Goal: Transaction & Acquisition: Purchase product/service

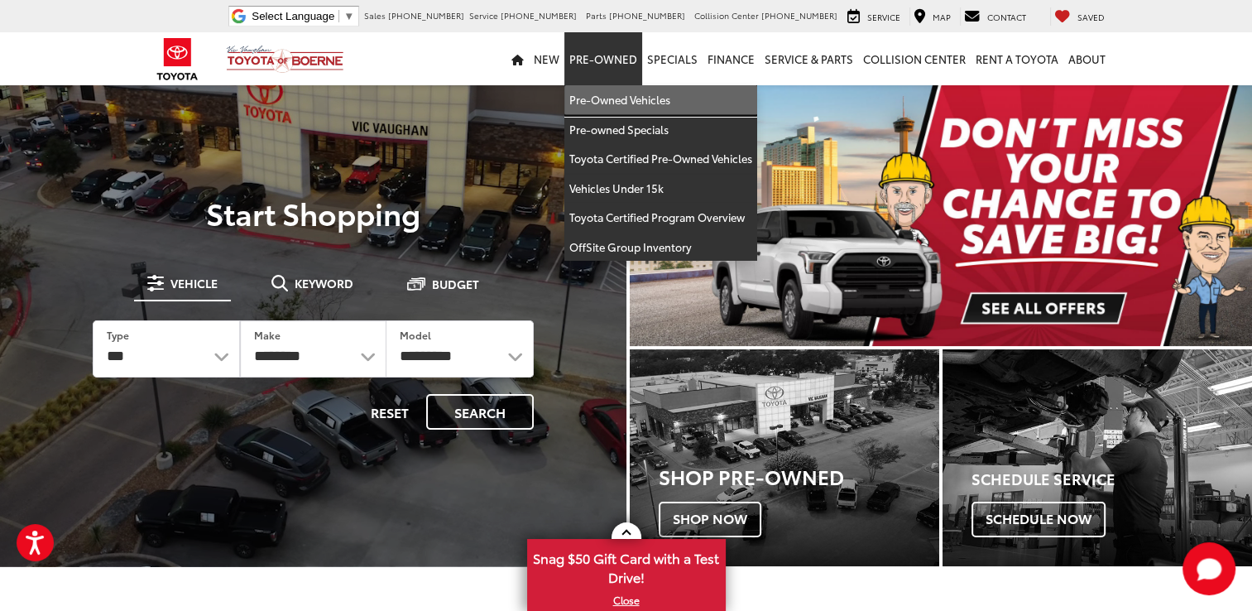
click at [621, 100] on link "Pre-Owned Vehicles" at bounding box center [661, 100] width 193 height 30
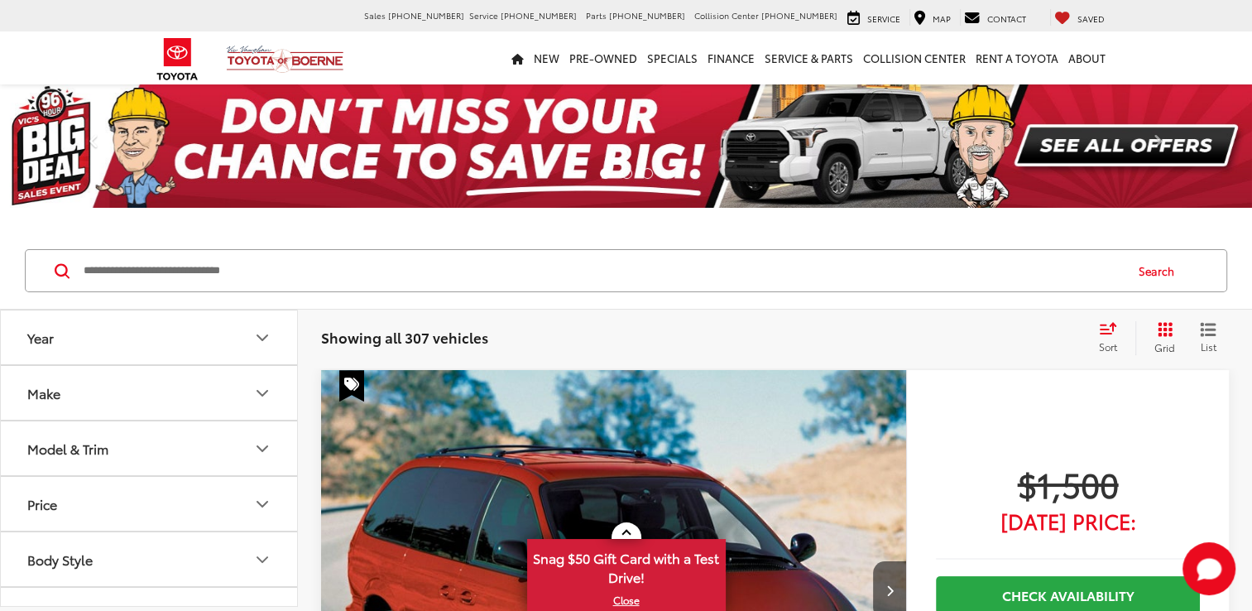
click at [149, 449] on button "Model & Trim" at bounding box center [150, 448] width 298 height 54
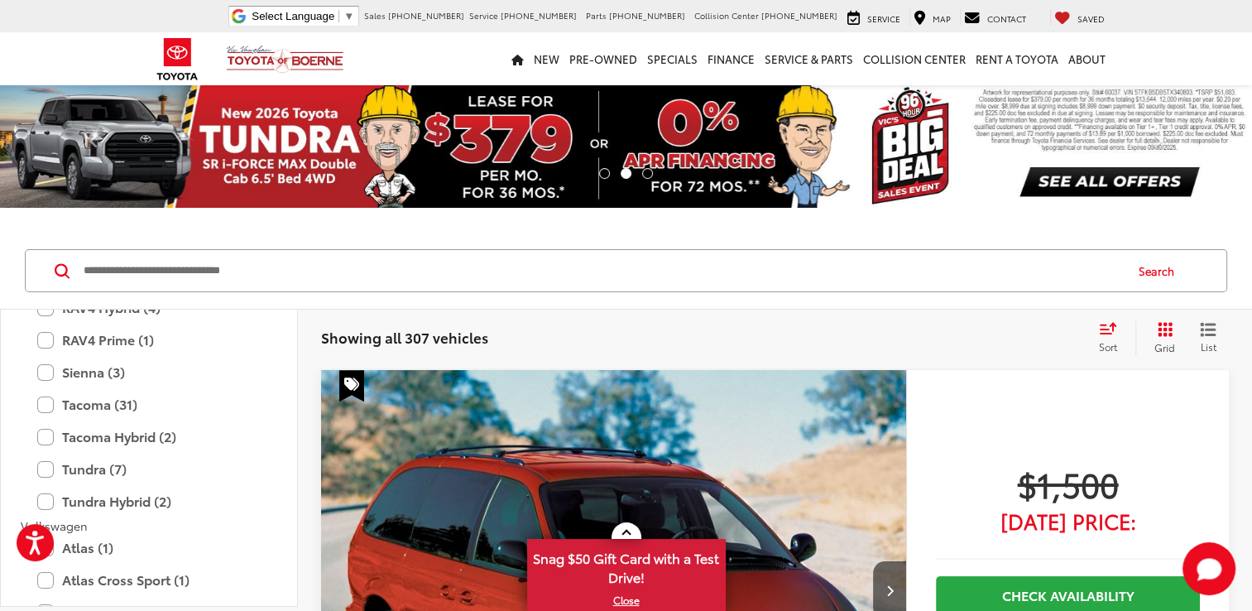
scroll to position [3477, 0]
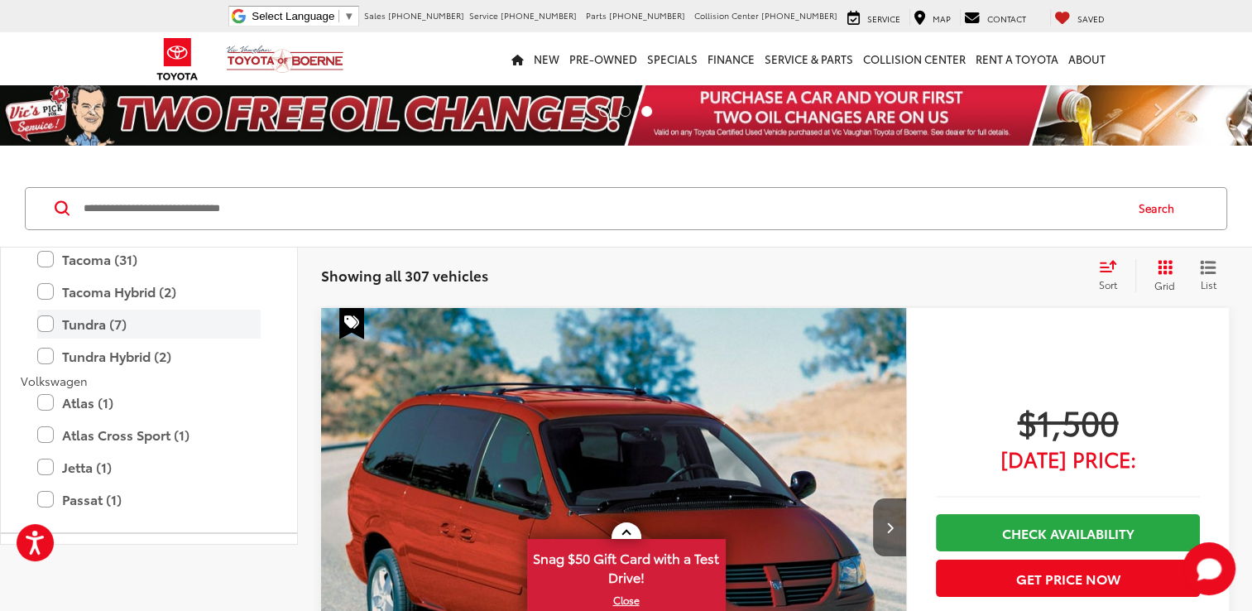
click at [42, 324] on label "Tundra (7)" at bounding box center [149, 324] width 224 height 29
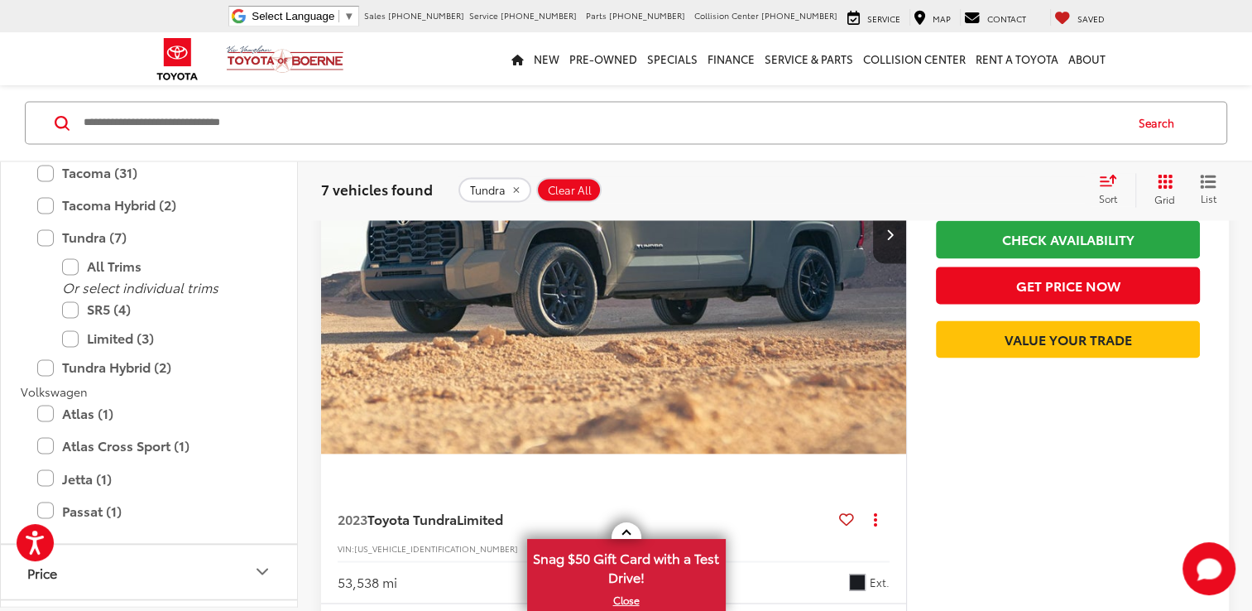
scroll to position [2649, 0]
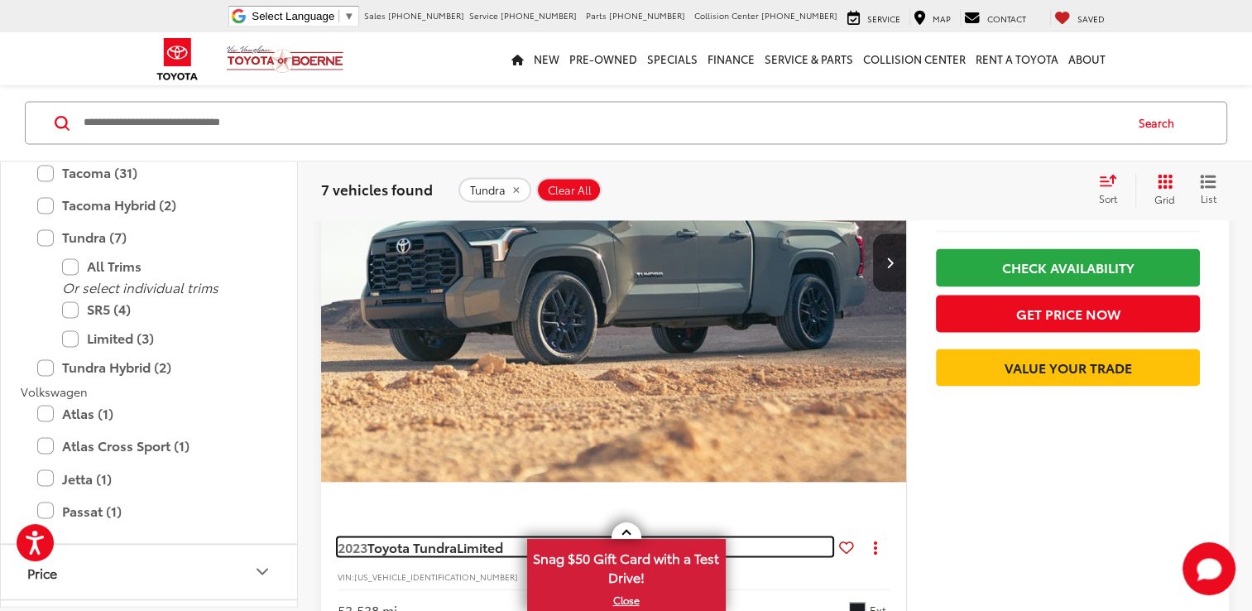
click at [477, 545] on span "Limited" at bounding box center [480, 545] width 46 height 19
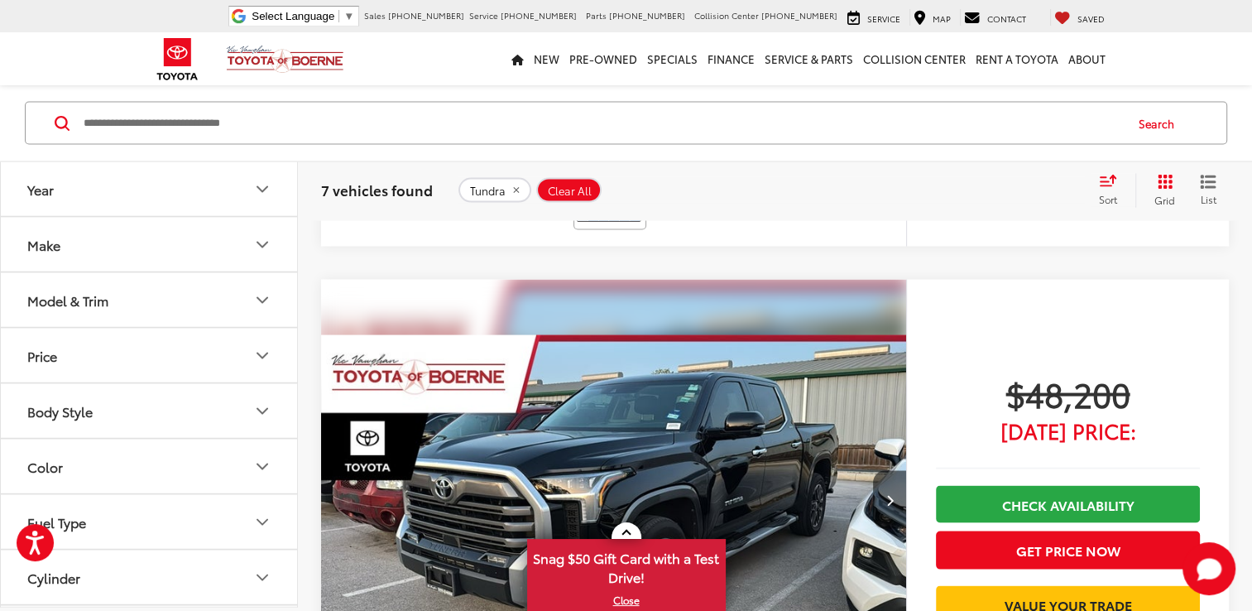
scroll to position [3211, 0]
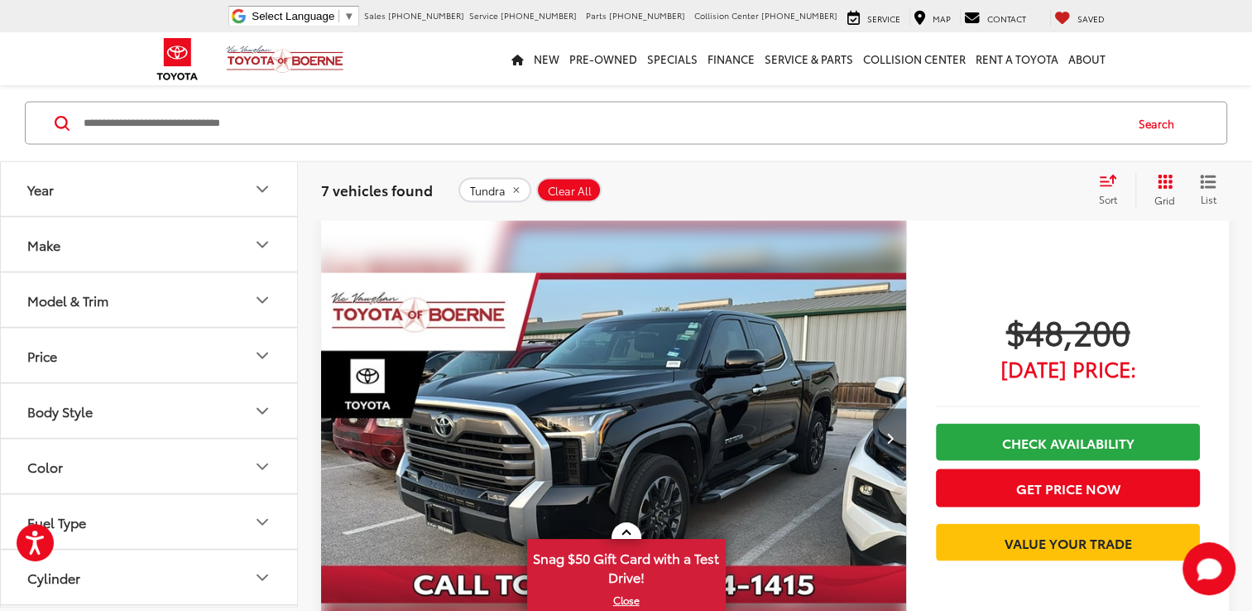
click at [683, 420] on img "2023 Toyota Tundra Limited 0" at bounding box center [614, 438] width 588 height 440
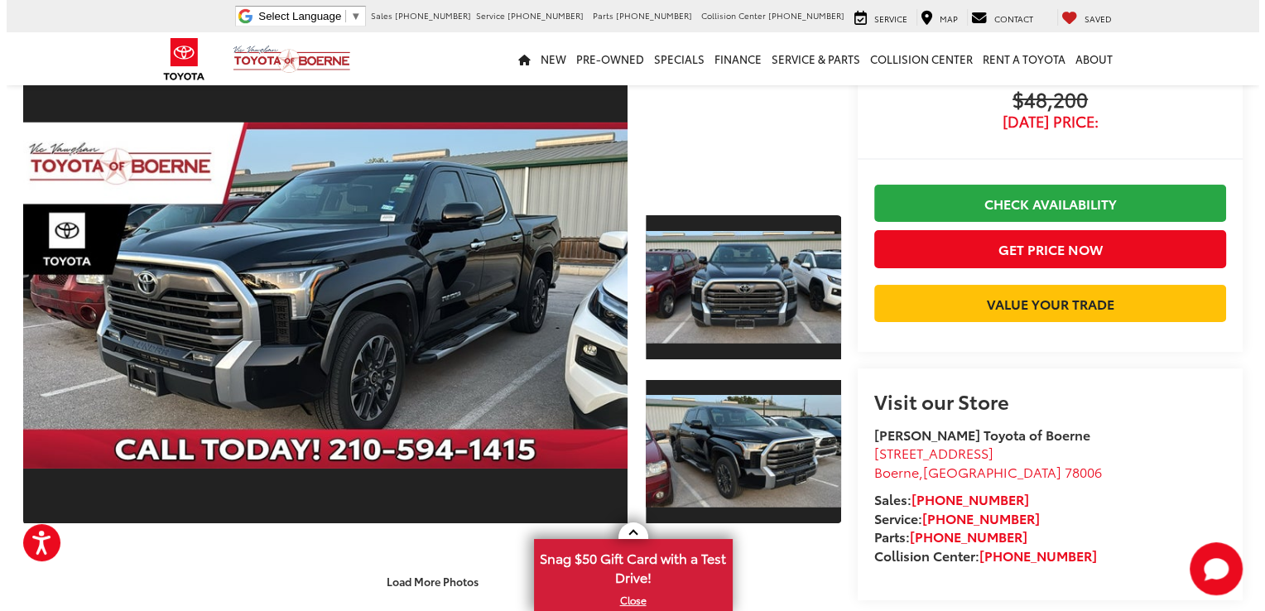
scroll to position [116, 0]
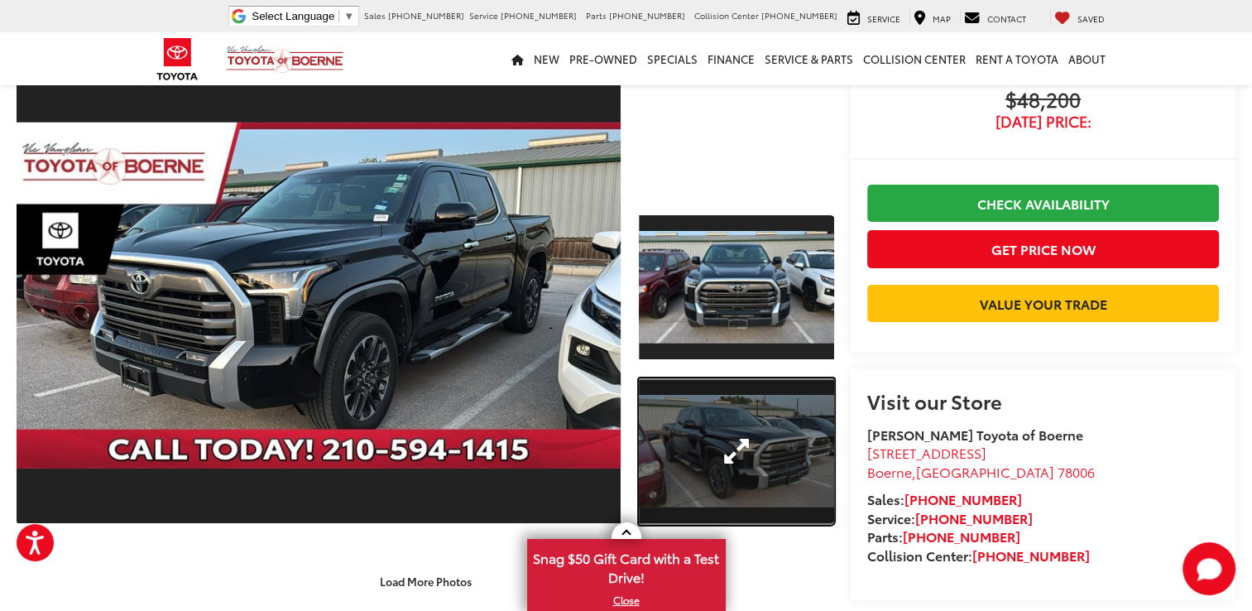
click at [729, 435] on link "Expand Photo 2" at bounding box center [736, 451] width 195 height 147
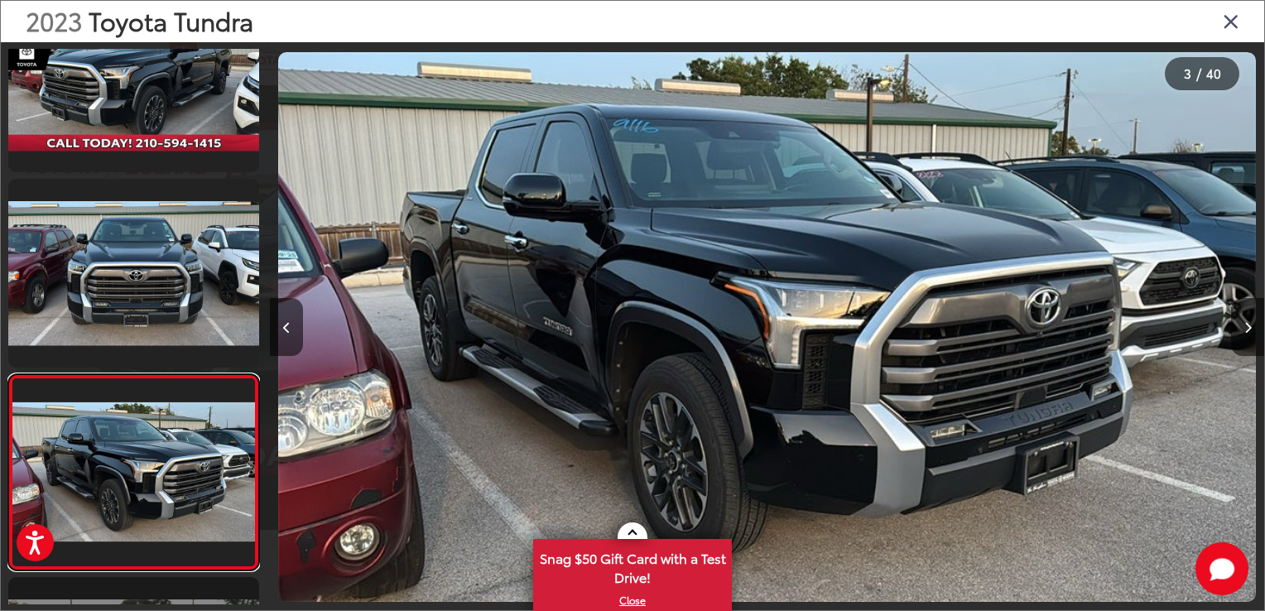
scroll to position [0, 0]
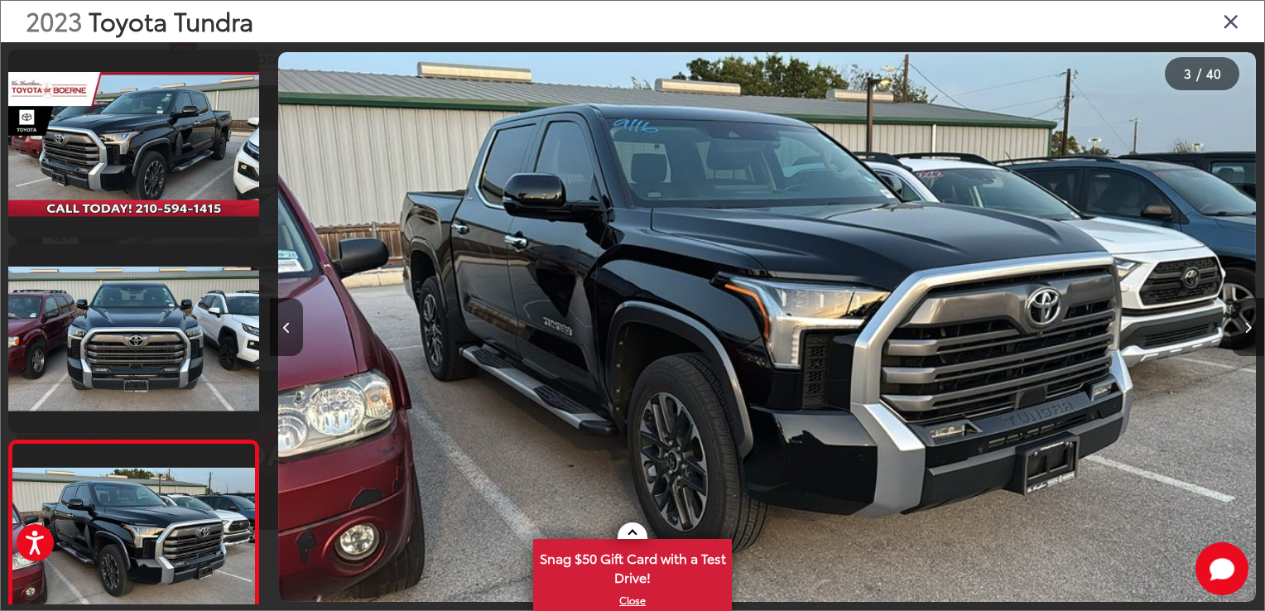
click at [830, 358] on img "2023 Toyota Tundra Limited 2" at bounding box center [767, 327] width 978 height 550
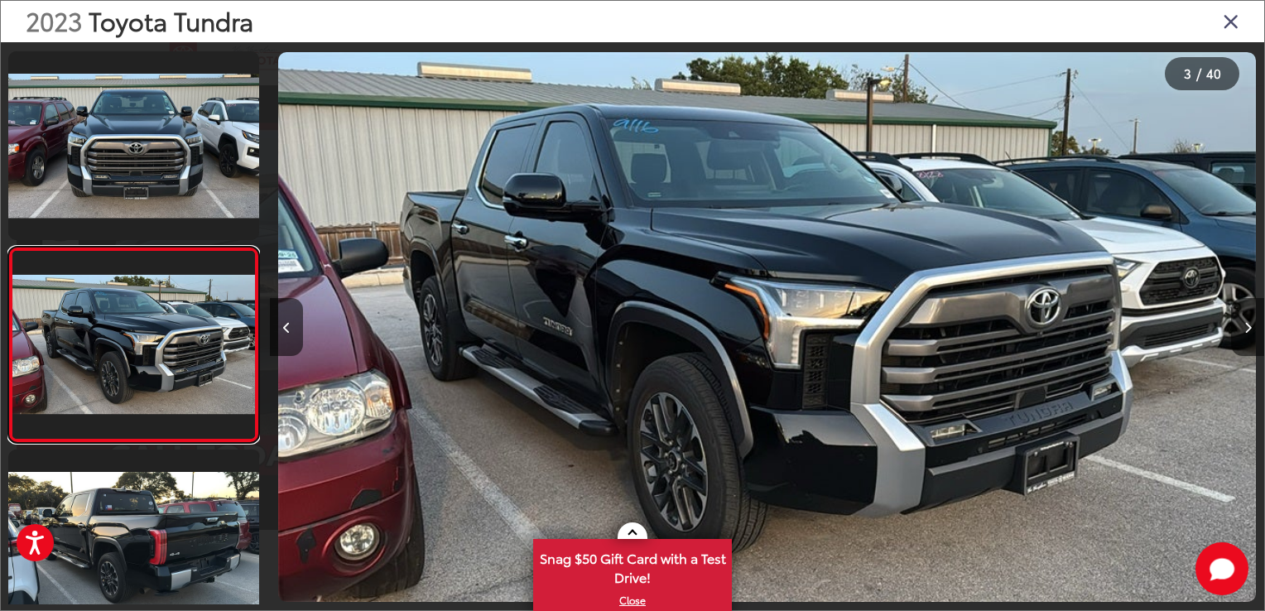
scroll to position [258, 0]
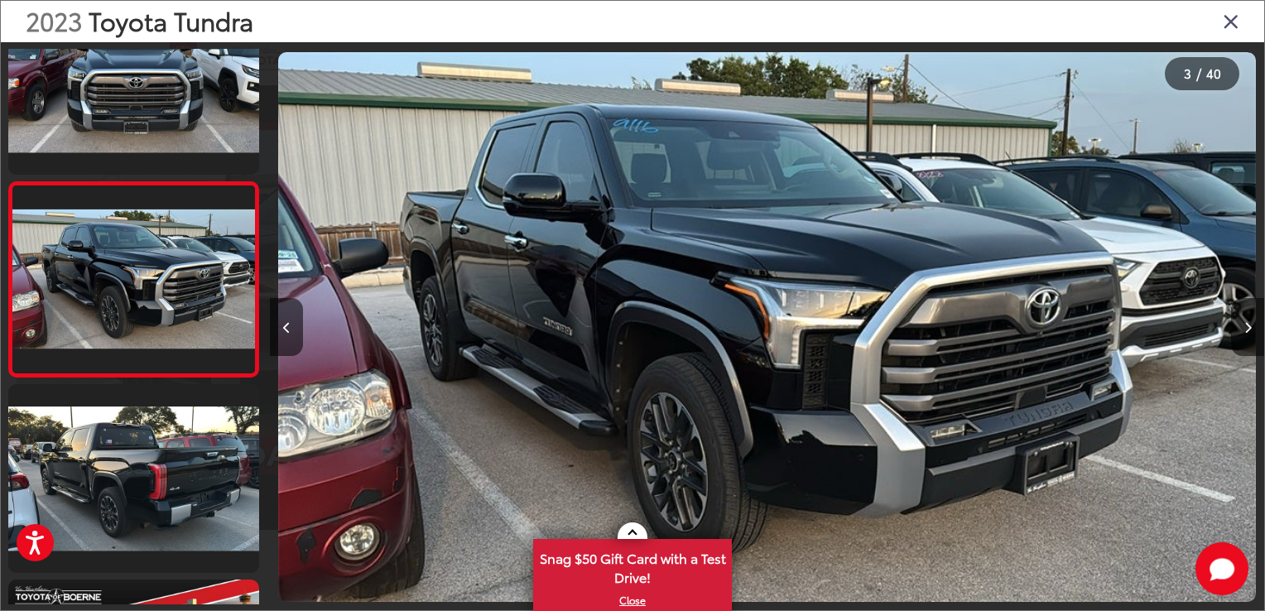
click at [829, 358] on img "2023 Toyota Tundra Limited 2" at bounding box center [767, 327] width 978 height 550
click at [1245, 324] on icon "Next image" at bounding box center [1247, 328] width 7 height 12
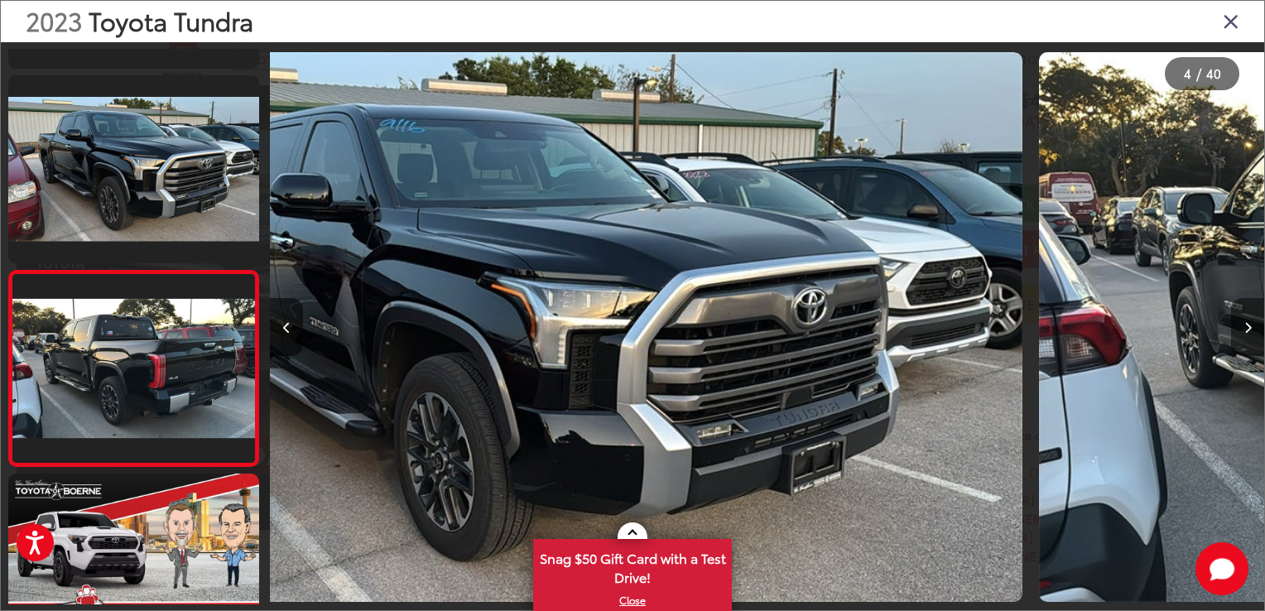
scroll to position [454, 0]
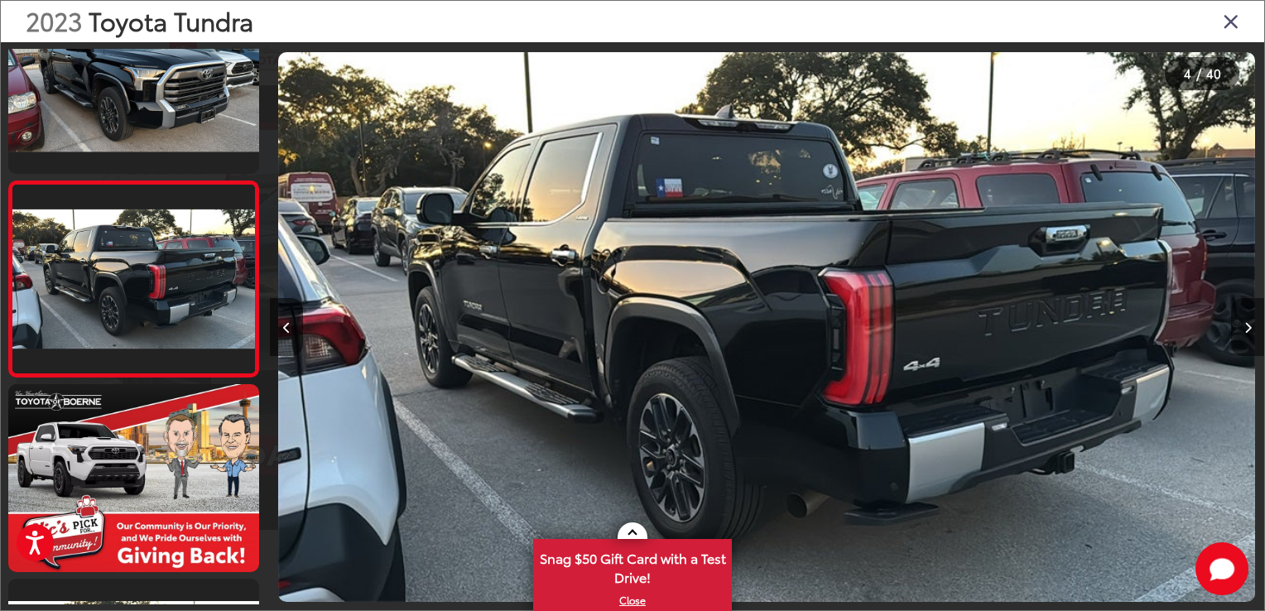
click at [1244, 322] on icon "Next image" at bounding box center [1247, 328] width 7 height 12
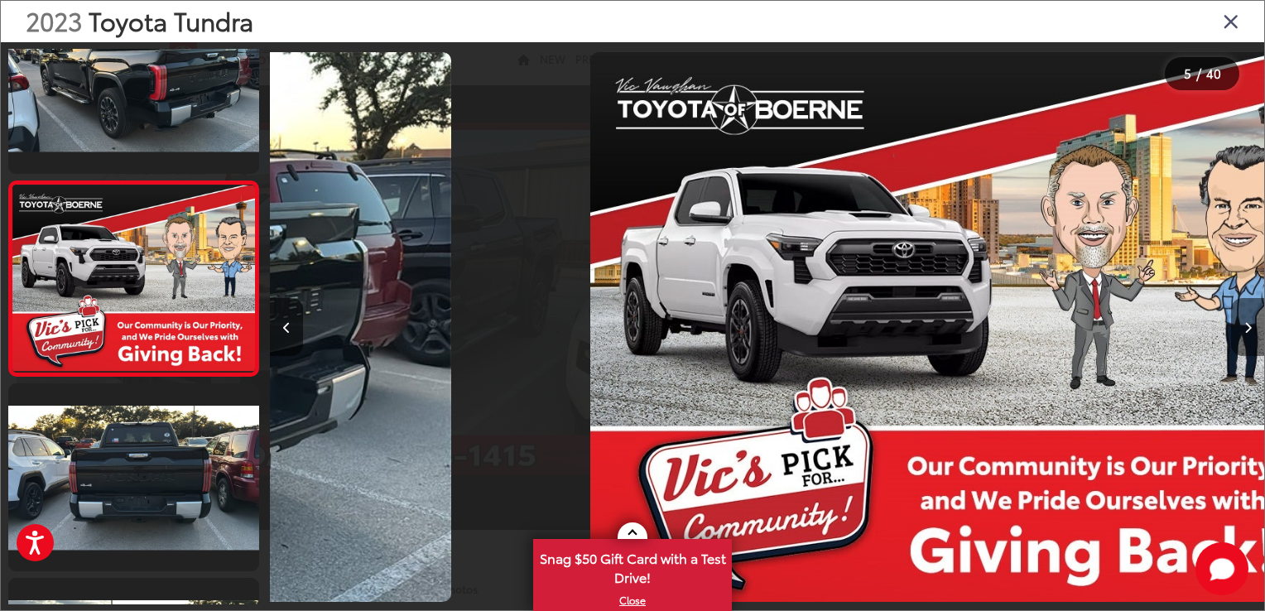
scroll to position [0, 3977]
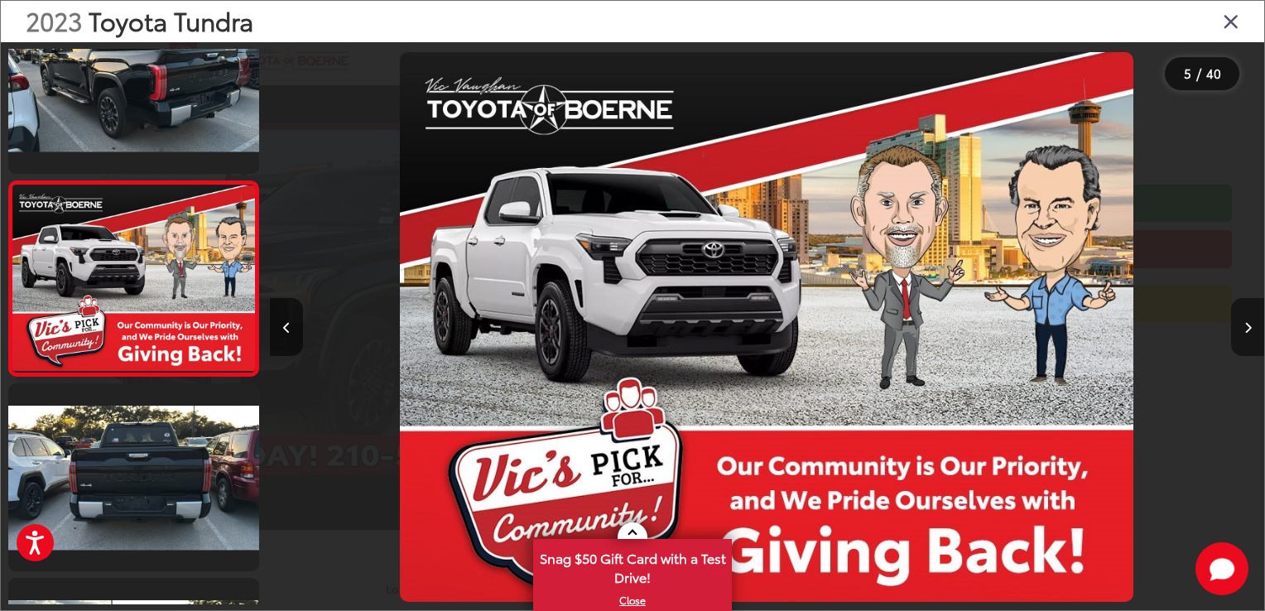
click at [1242, 321] on button "Next image" at bounding box center [1247, 327] width 33 height 58
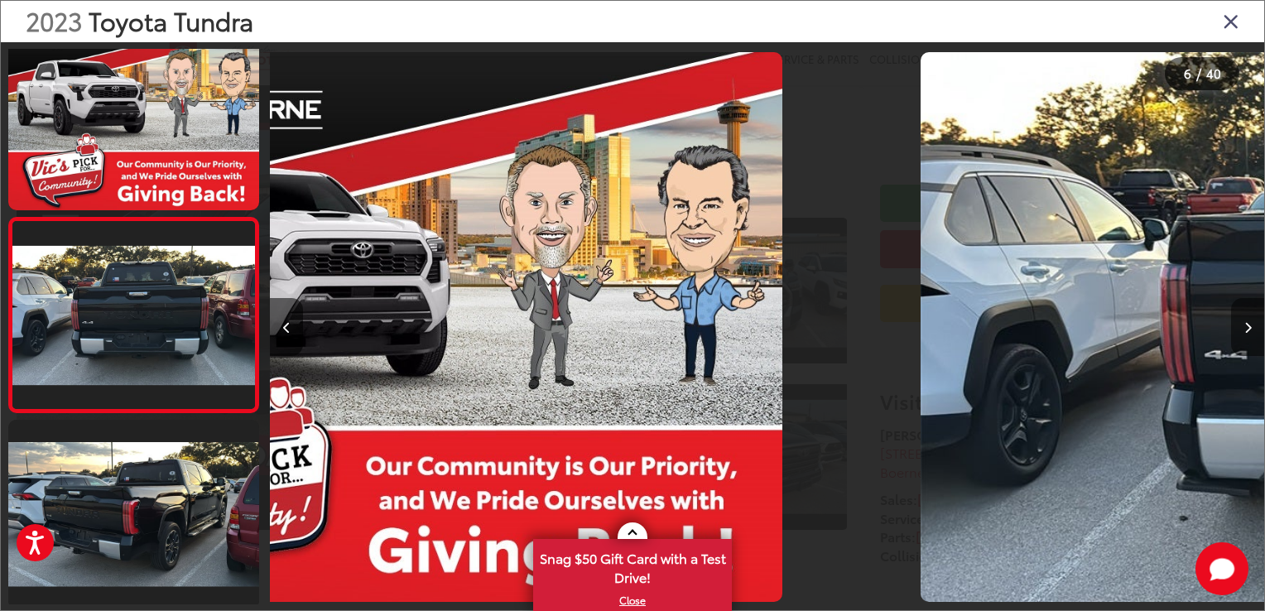
scroll to position [843, 0]
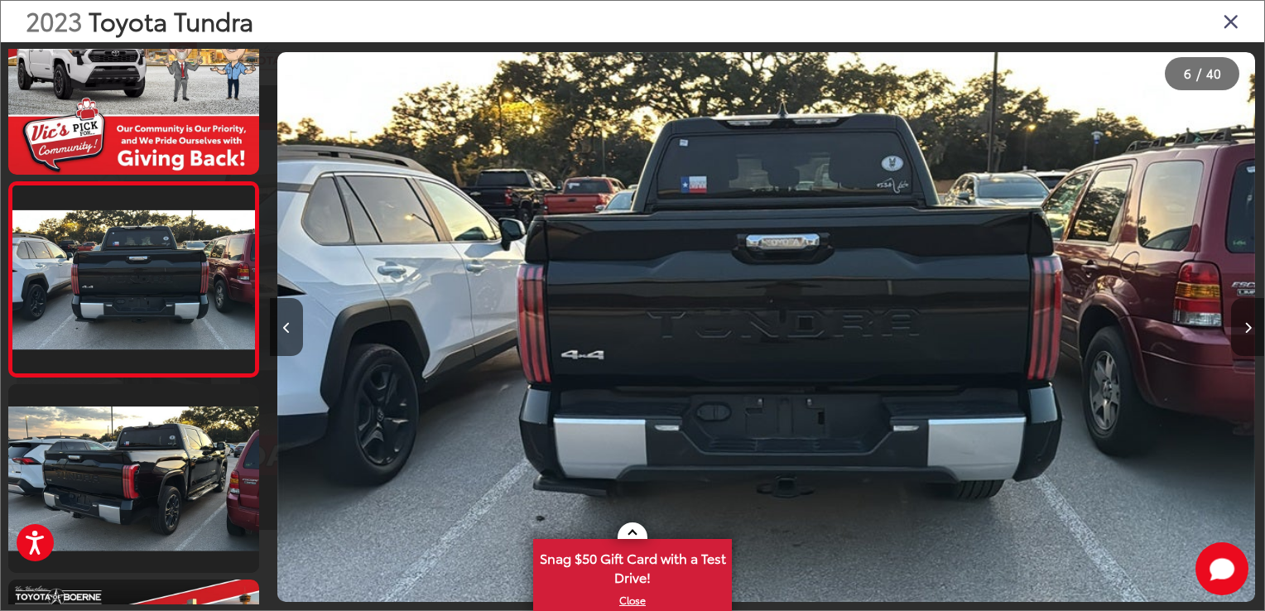
click at [1247, 327] on icon "Next image" at bounding box center [1247, 328] width 7 height 12
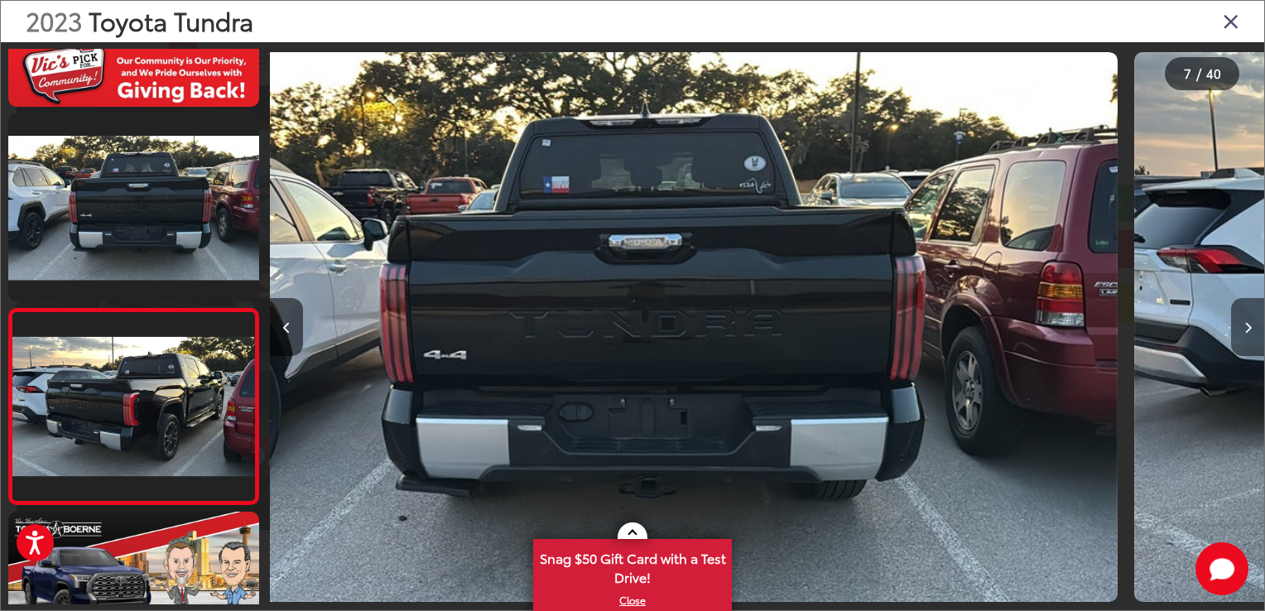
scroll to position [0, 0]
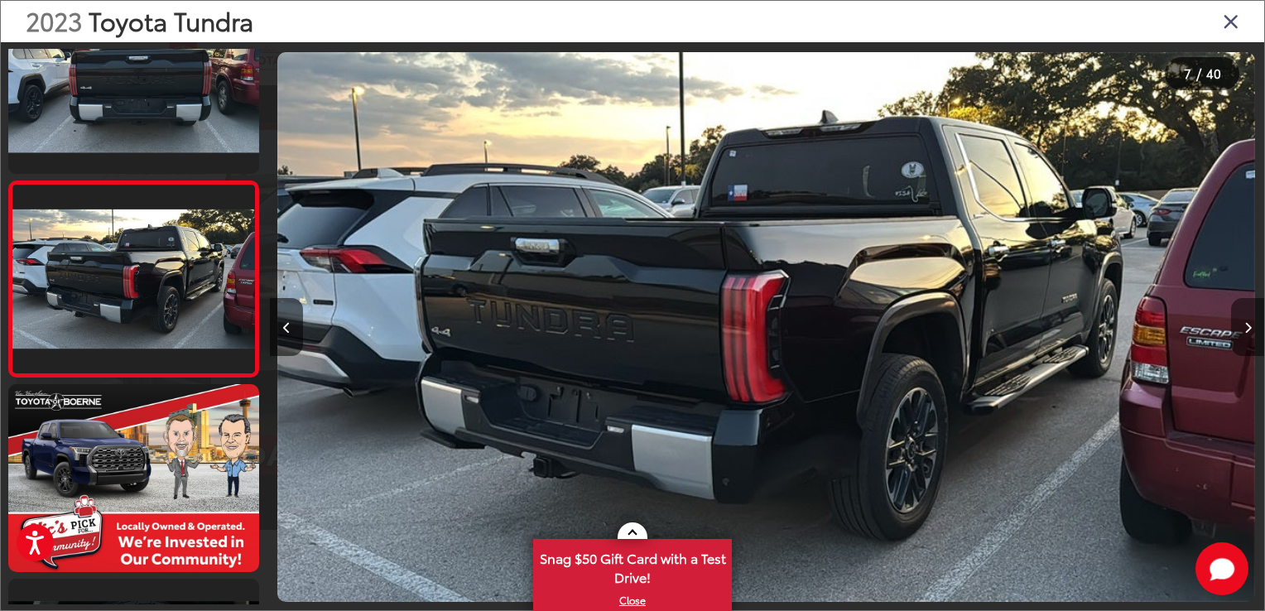
click at [1247, 327] on icon "Next image" at bounding box center [1247, 328] width 7 height 12
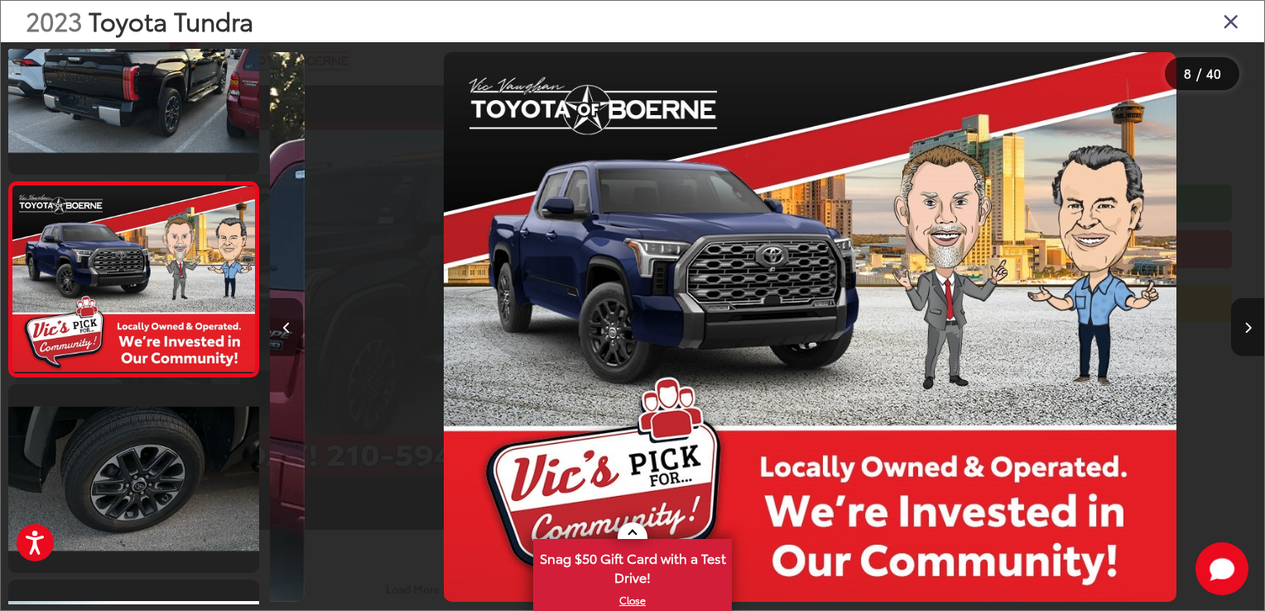
click at [1247, 327] on icon "Next image" at bounding box center [1247, 328] width 7 height 12
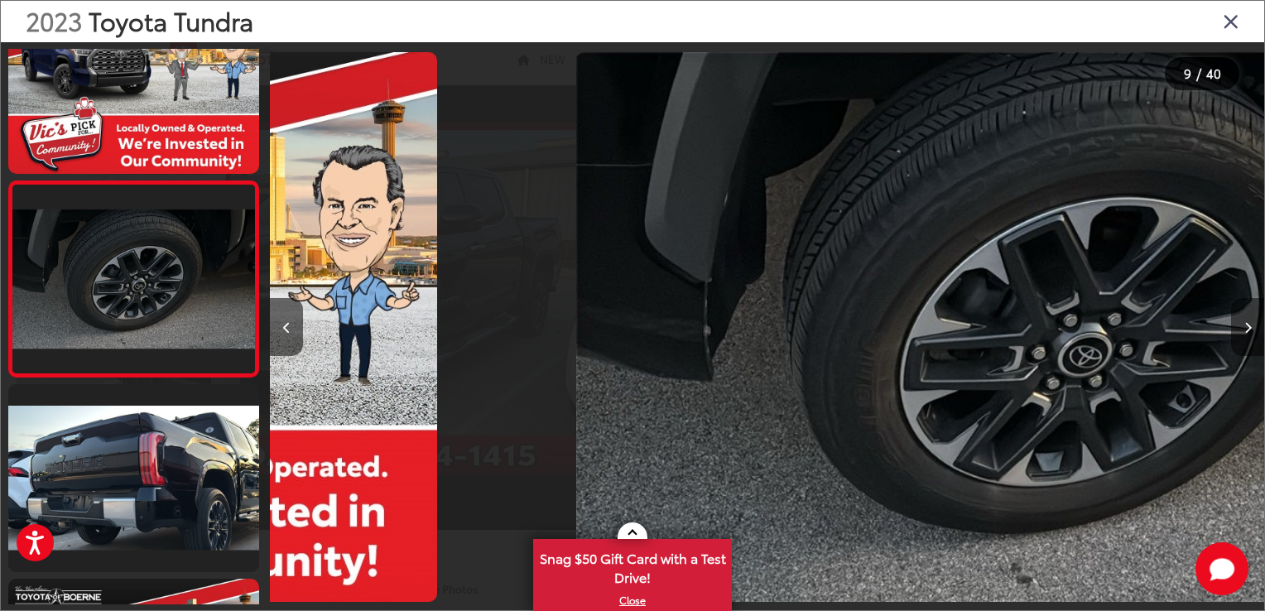
click at [1247, 327] on icon "Next image" at bounding box center [1247, 328] width 7 height 12
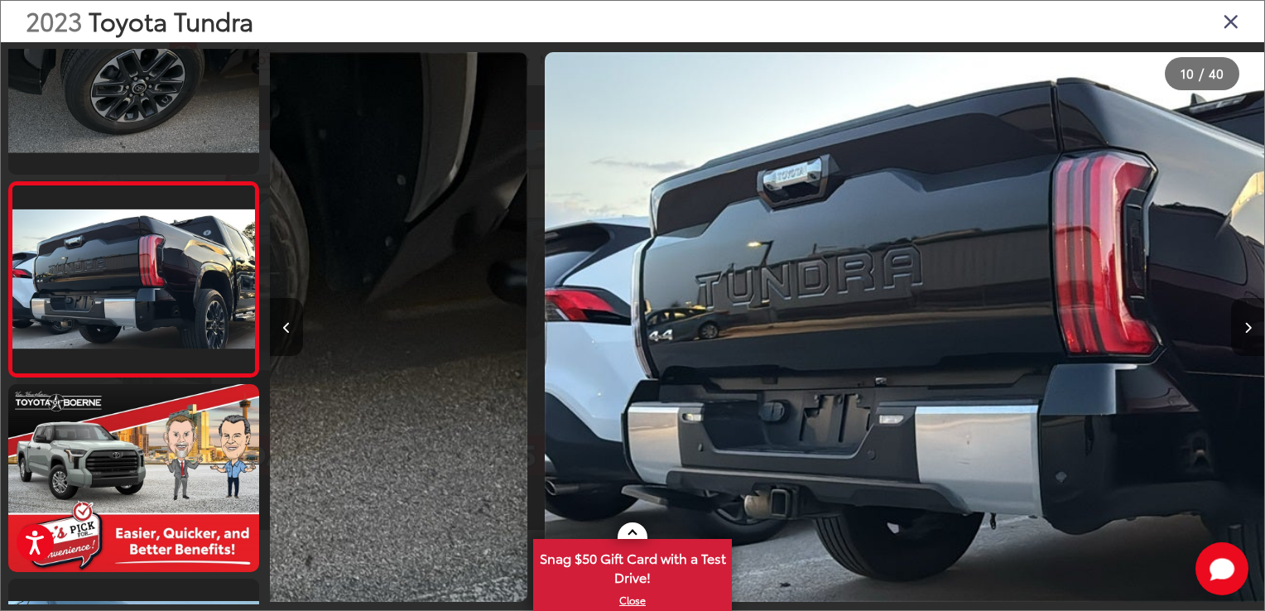
click at [1247, 327] on icon "Next image" at bounding box center [1247, 328] width 7 height 12
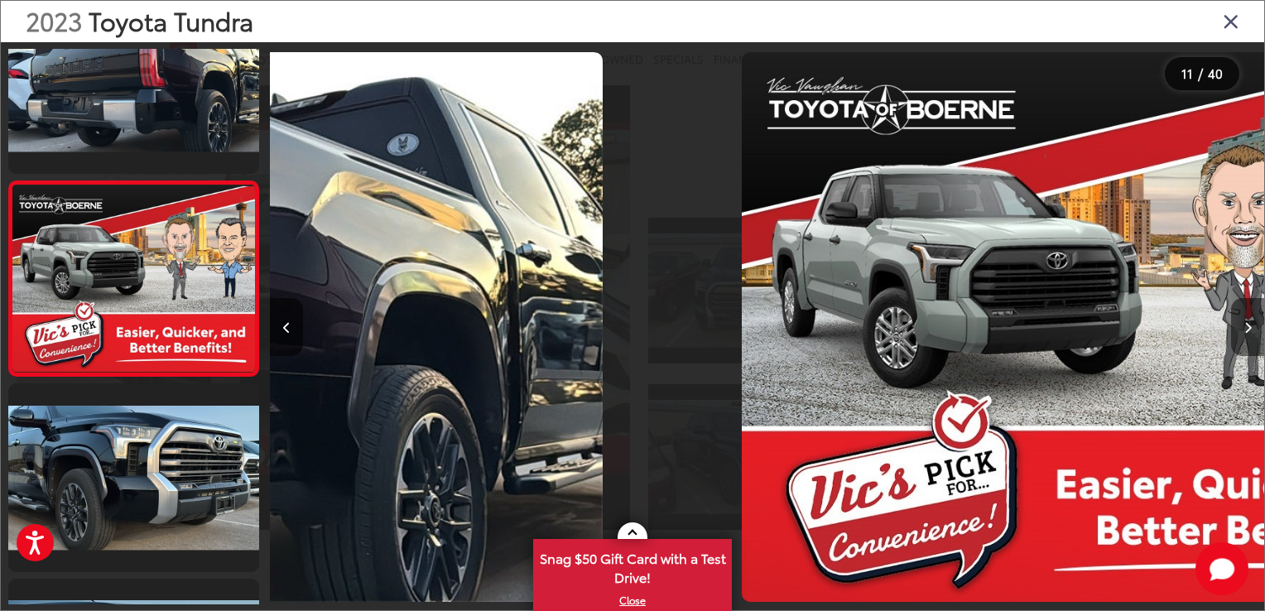
click at [1247, 327] on icon "Next image" at bounding box center [1247, 328] width 7 height 12
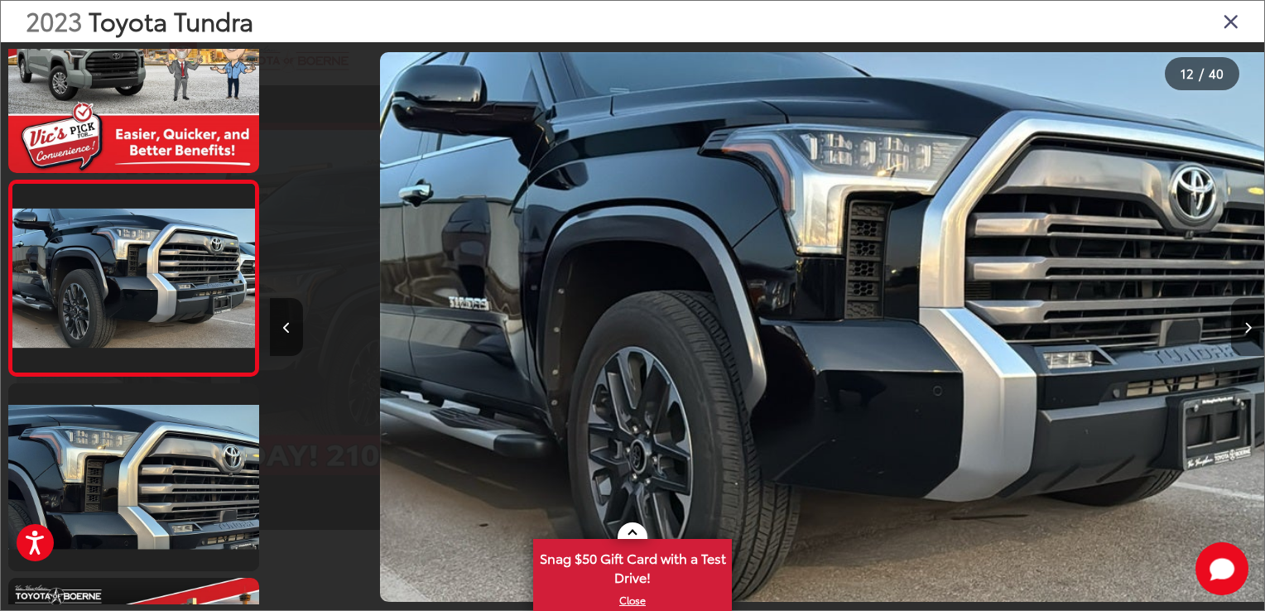
click at [1247, 326] on icon "Next image" at bounding box center [1247, 328] width 7 height 12
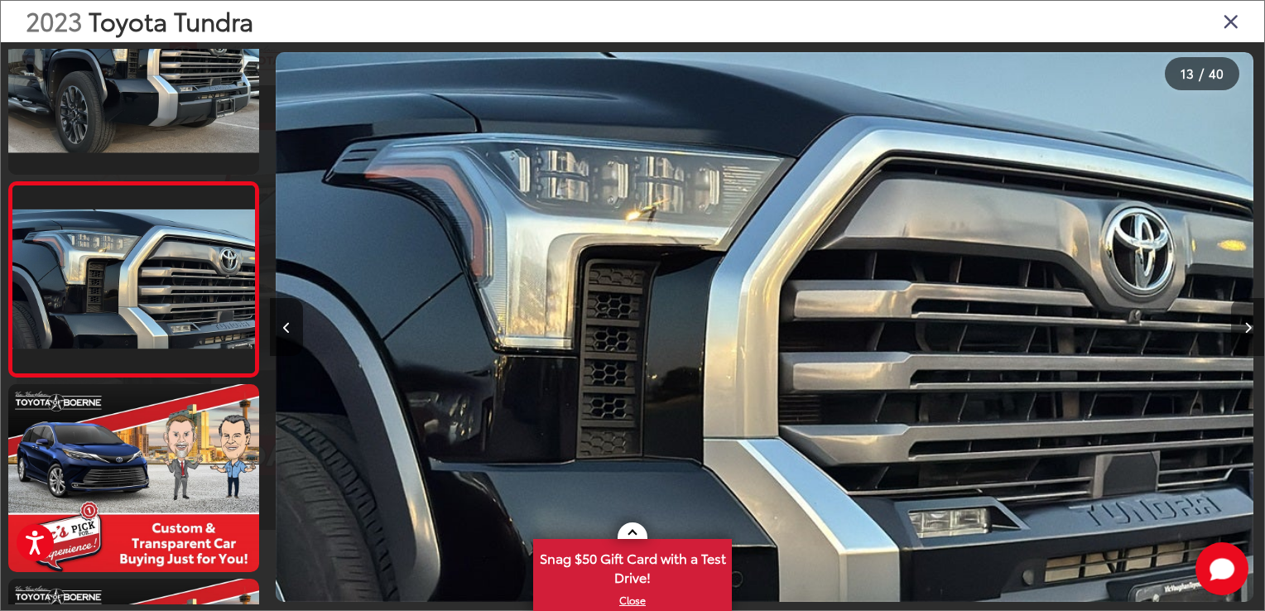
click at [1247, 326] on icon "Next image" at bounding box center [1247, 328] width 7 height 12
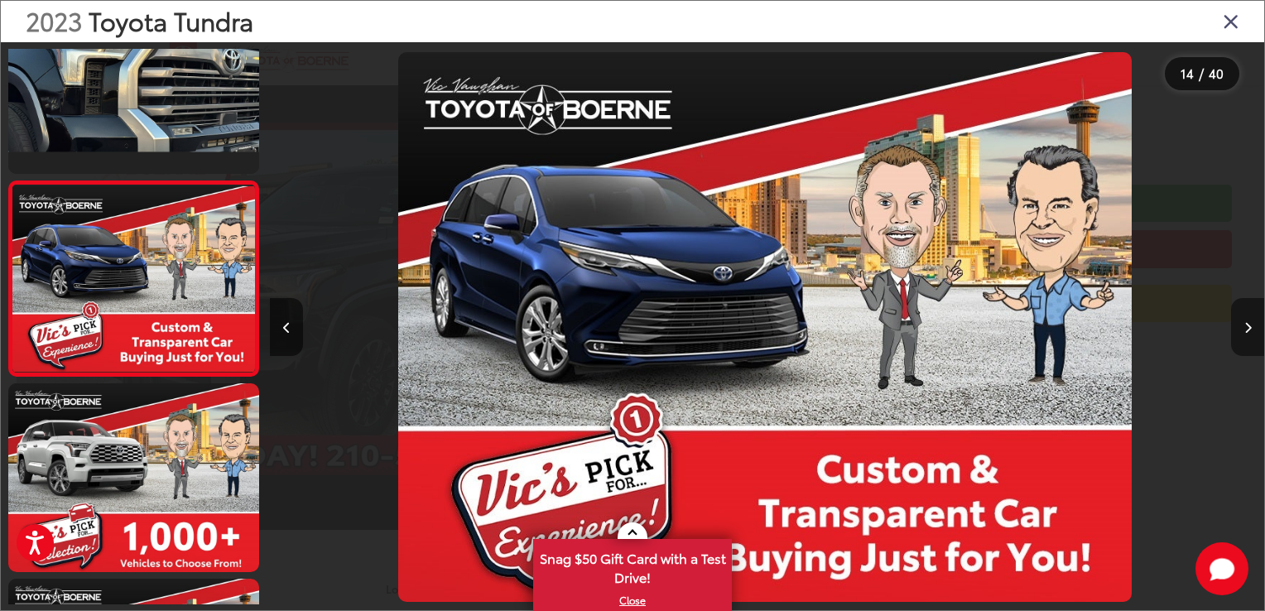
click at [1247, 326] on icon "Next image" at bounding box center [1247, 328] width 7 height 12
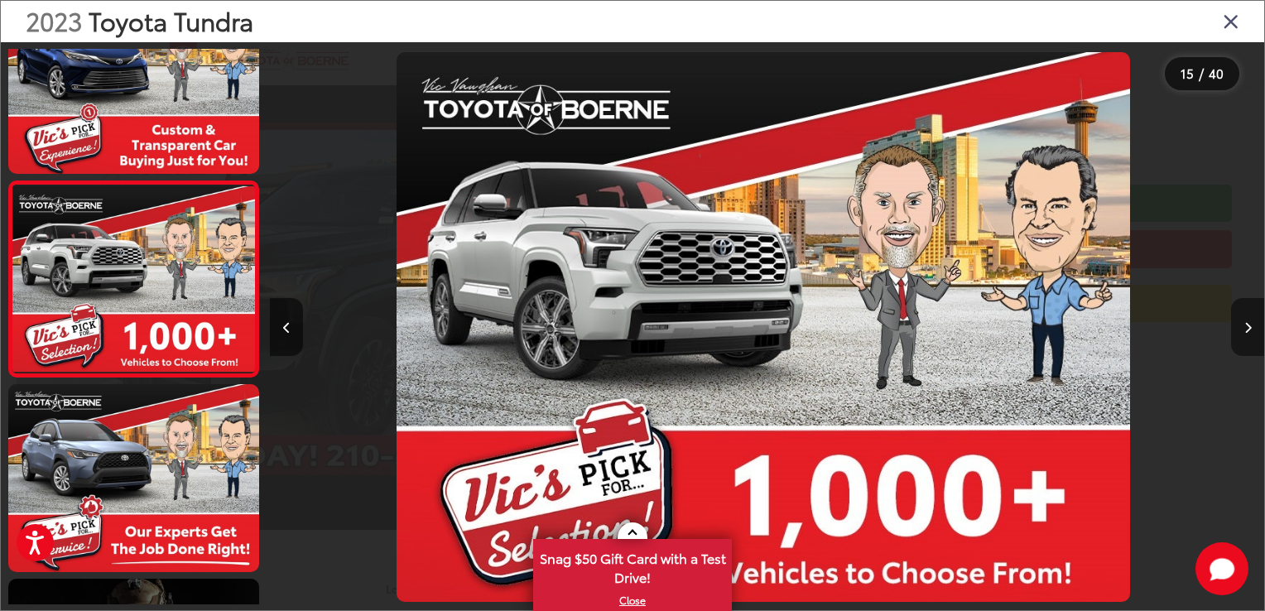
click at [1247, 326] on icon "Next image" at bounding box center [1247, 328] width 7 height 12
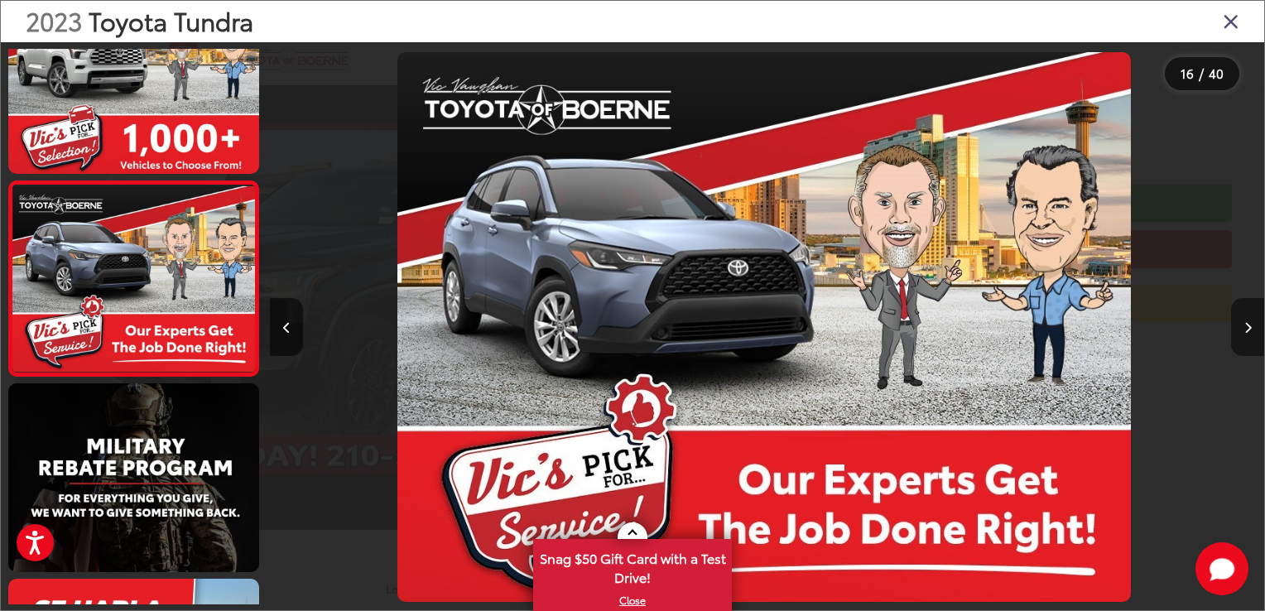
click at [1247, 326] on icon "Next image" at bounding box center [1247, 328] width 7 height 12
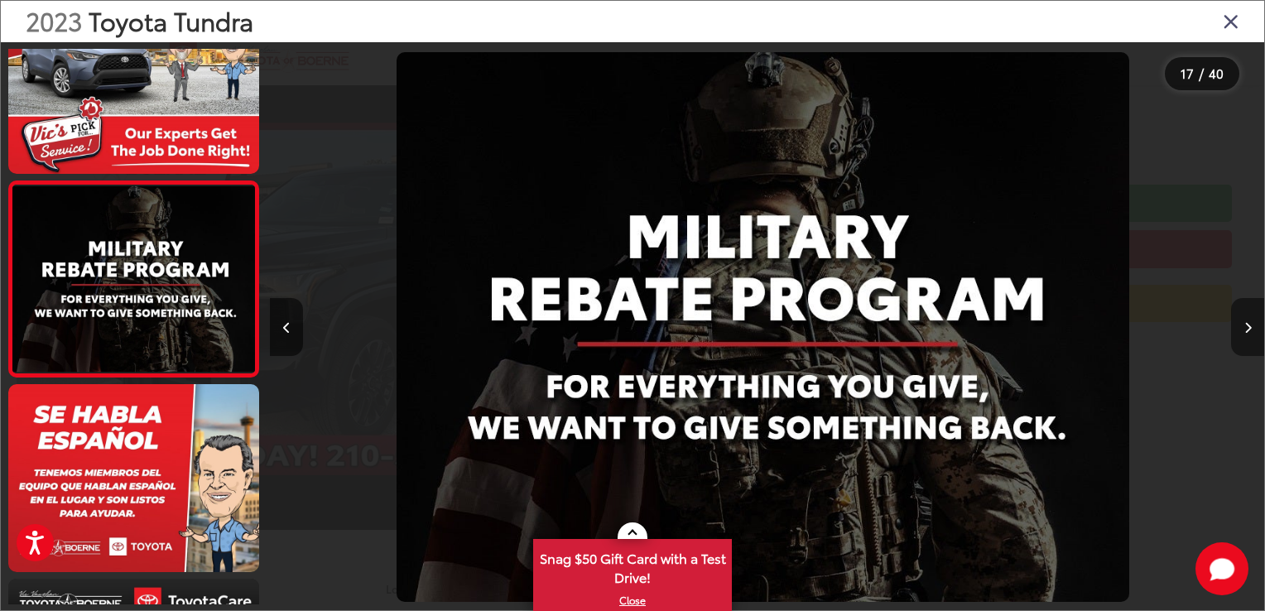
click at [1247, 325] on icon "Next image" at bounding box center [1247, 328] width 7 height 12
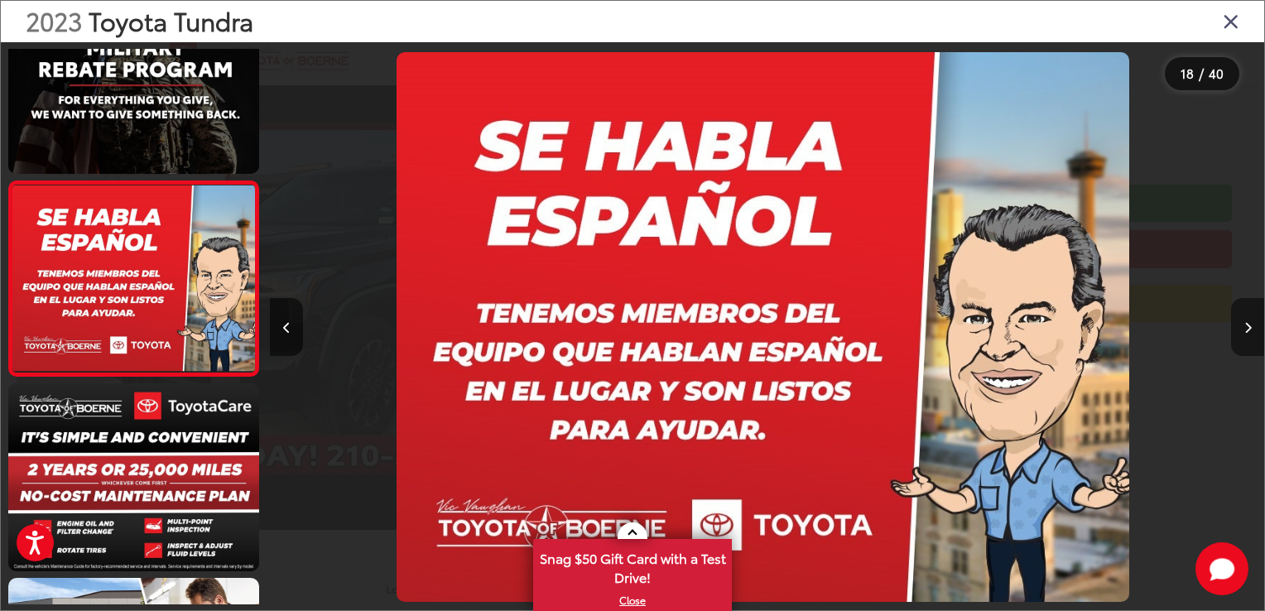
click at [1247, 325] on icon "Next image" at bounding box center [1247, 328] width 7 height 12
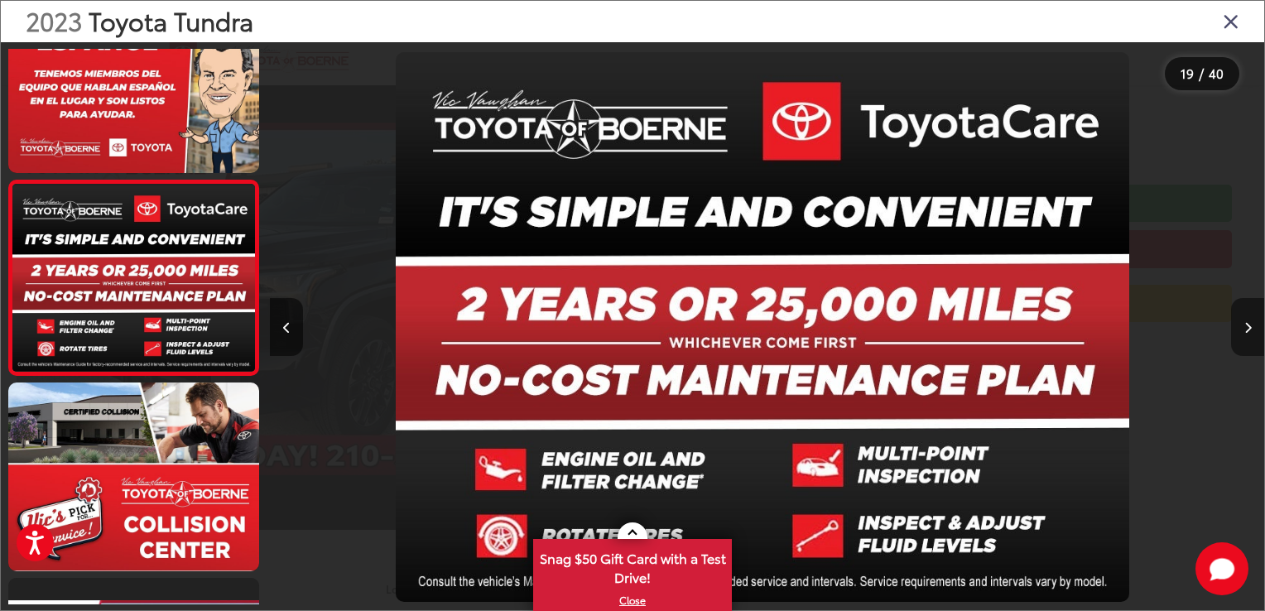
click at [1247, 324] on icon "Next image" at bounding box center [1247, 328] width 7 height 12
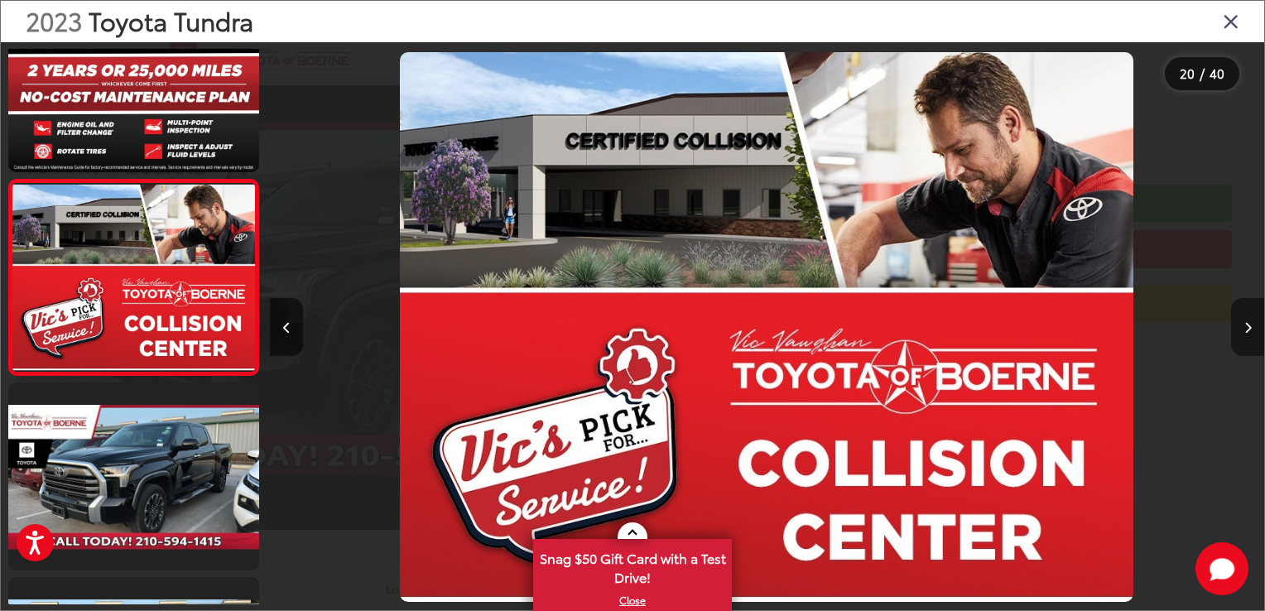
click at [1247, 324] on icon "Next image" at bounding box center [1247, 328] width 7 height 12
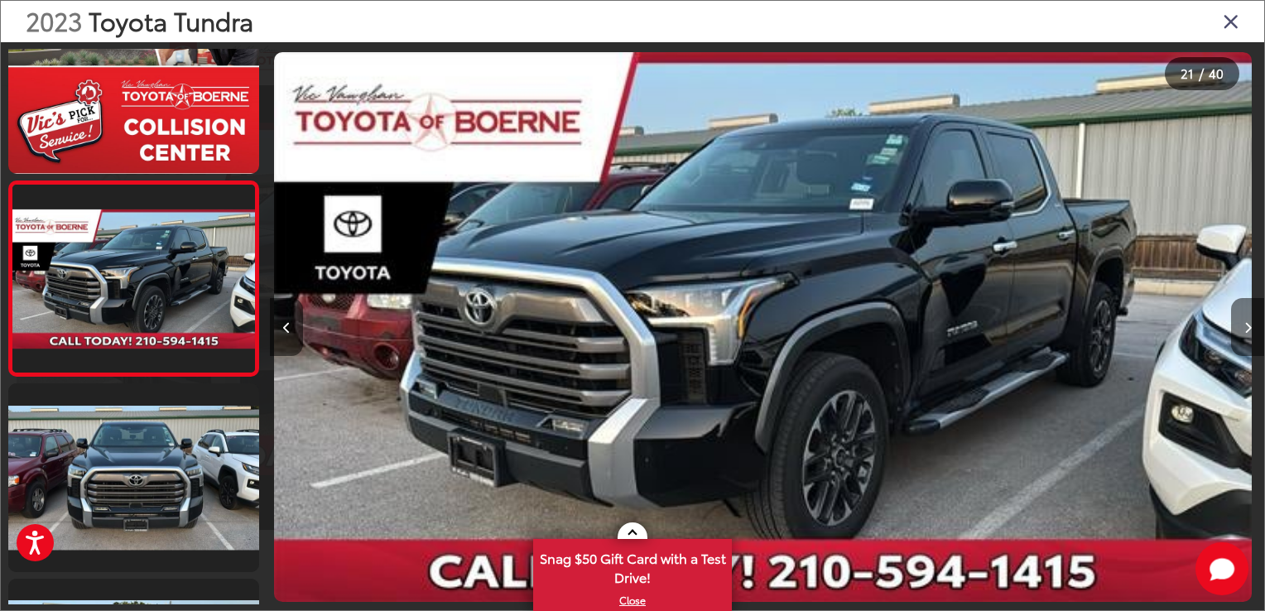
click at [1247, 324] on icon "Next image" at bounding box center [1247, 328] width 7 height 12
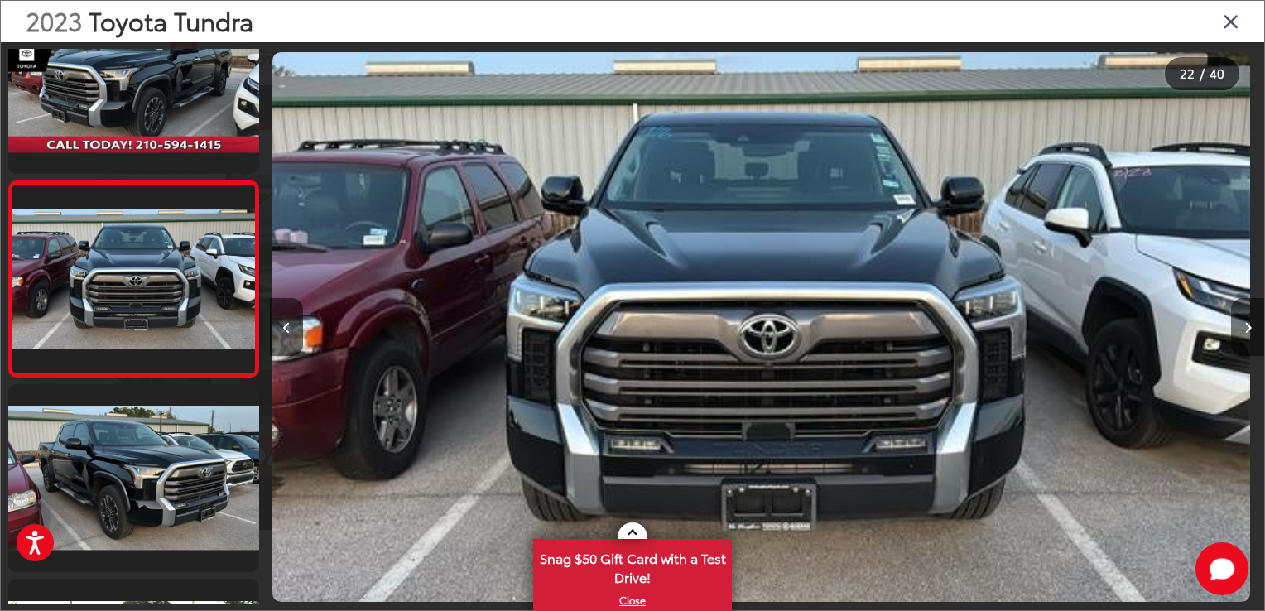
click at [1247, 324] on icon "Next image" at bounding box center [1247, 328] width 7 height 12
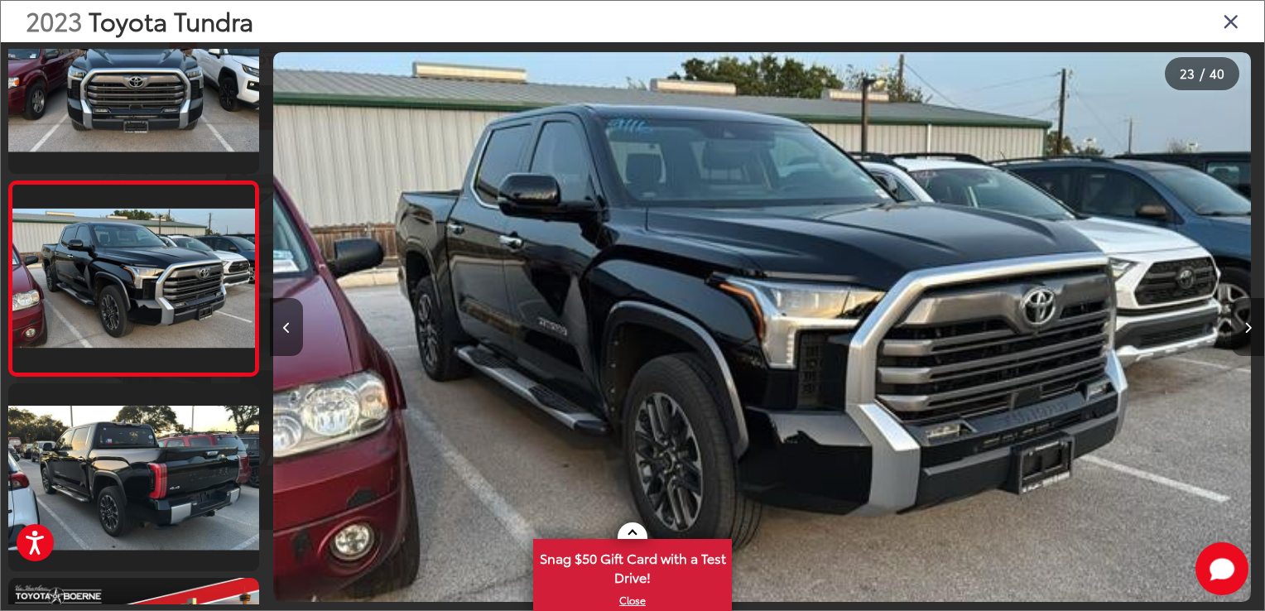
click at [1247, 324] on icon "Next image" at bounding box center [1247, 328] width 7 height 12
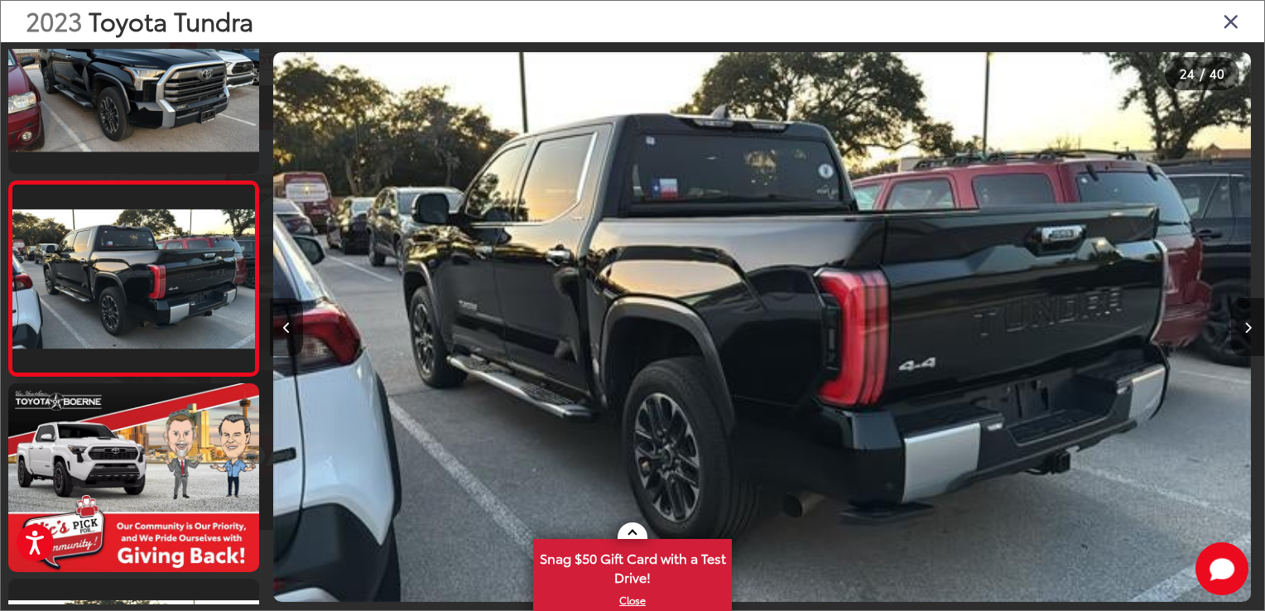
click at [1247, 324] on icon "Next image" at bounding box center [1247, 328] width 7 height 12
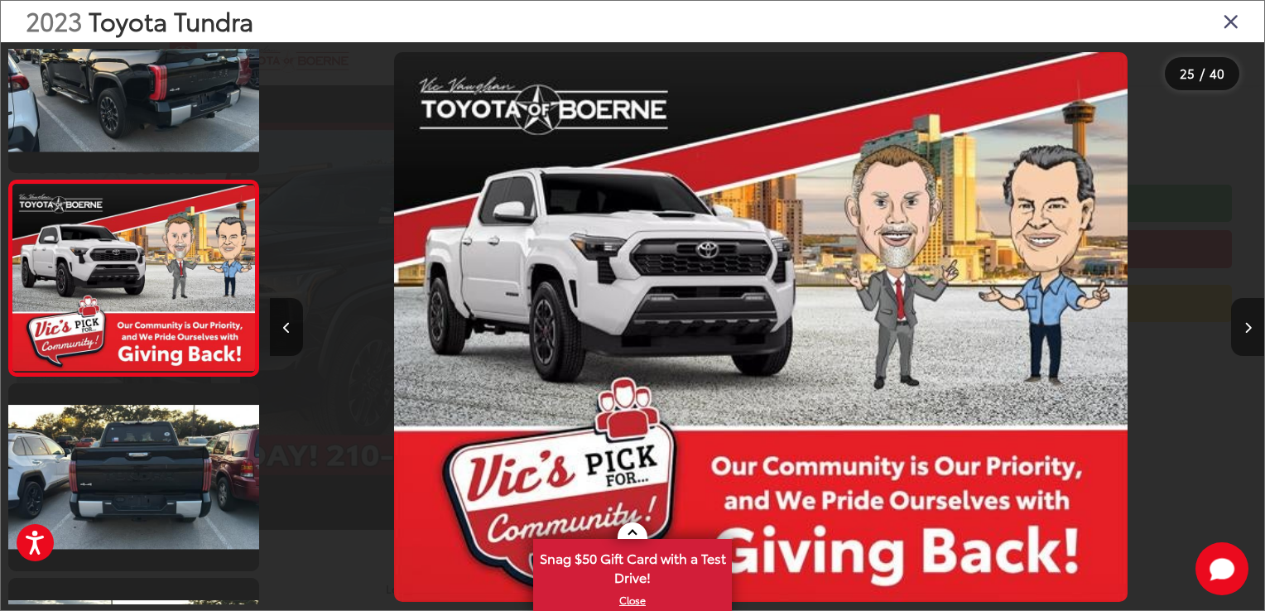
click at [1247, 324] on icon "Next image" at bounding box center [1247, 328] width 7 height 12
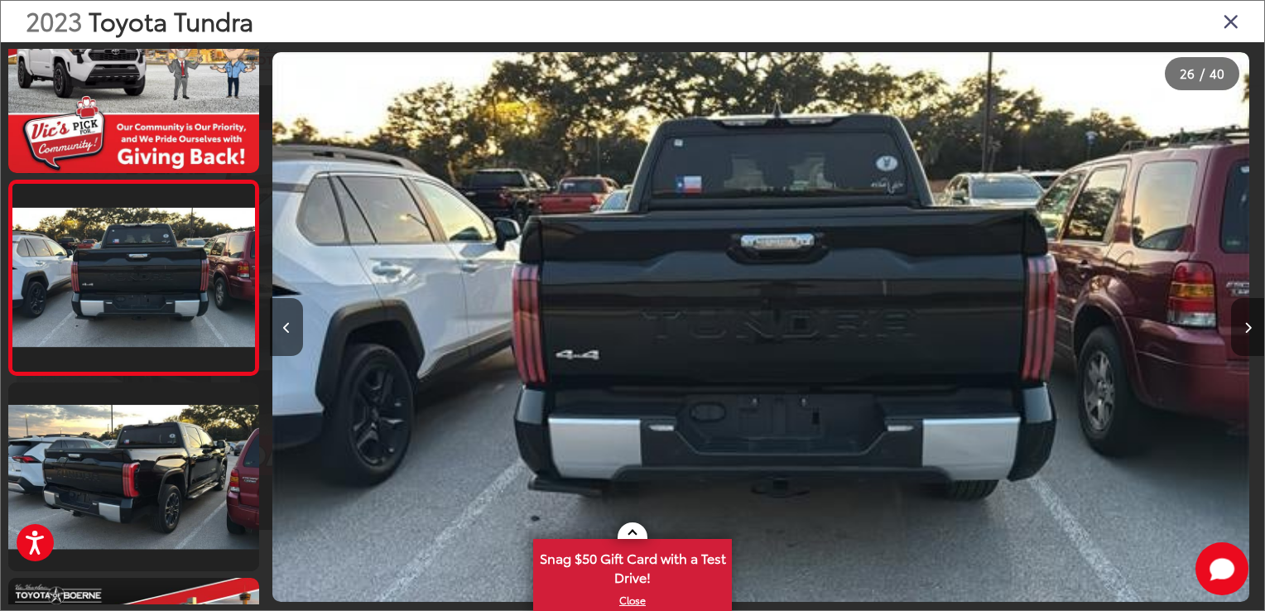
click at [1247, 323] on icon "Next image" at bounding box center [1247, 328] width 7 height 12
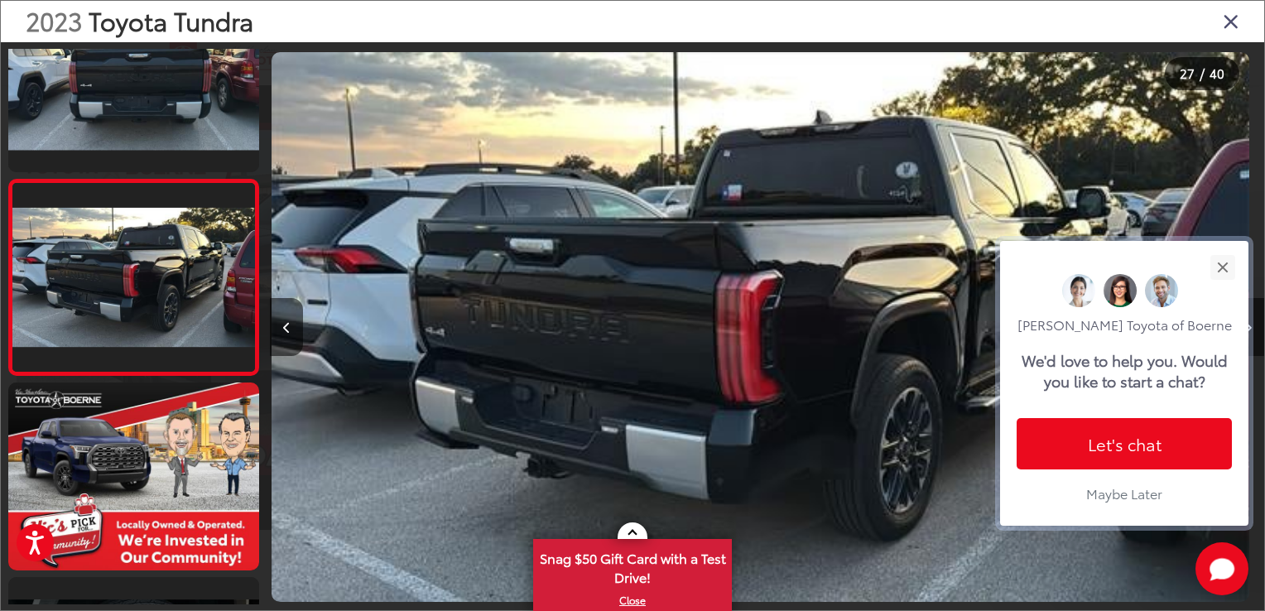
click at [1247, 323] on div "Vic Vaughan Toyota of Boerne We'd love to help you. Would you like to start a c…" at bounding box center [1124, 383] width 248 height 285
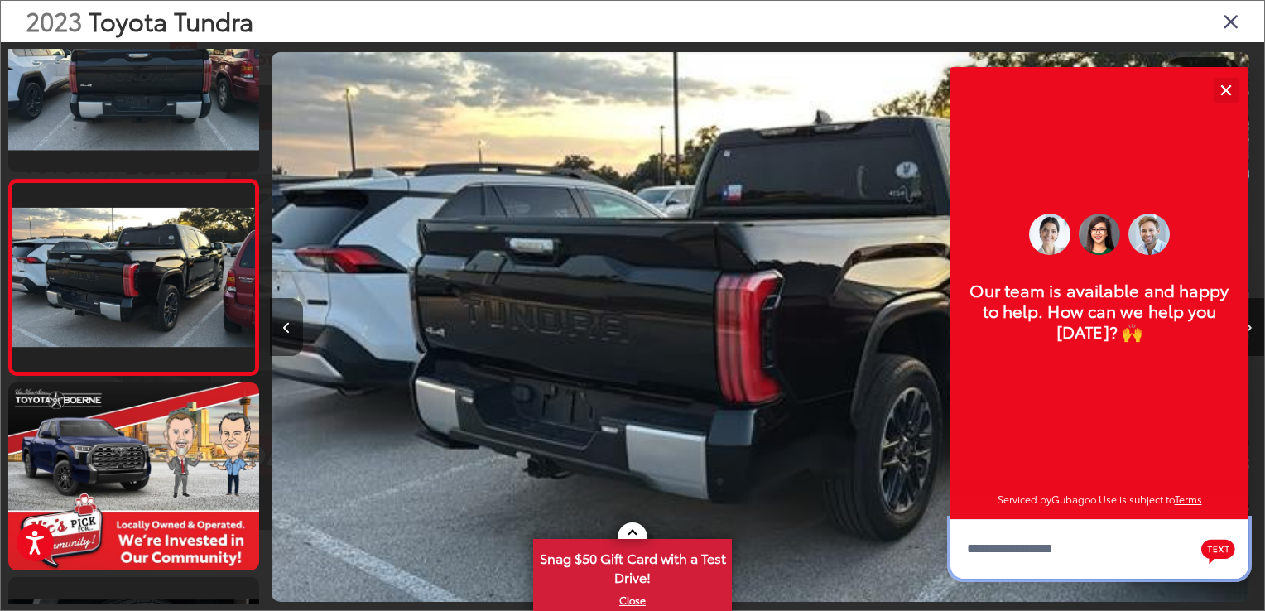
click at [1247, 323] on div "Vic Vaughan Toyota of Boerne Our team is available and happy to help. How can w…" at bounding box center [1099, 293] width 298 height 452
drag, startPoint x: 1228, startPoint y: 84, endPoint x: 1232, endPoint y: 94, distance: 10.8
click at [1228, 84] on button "Close" at bounding box center [1226, 90] width 36 height 36
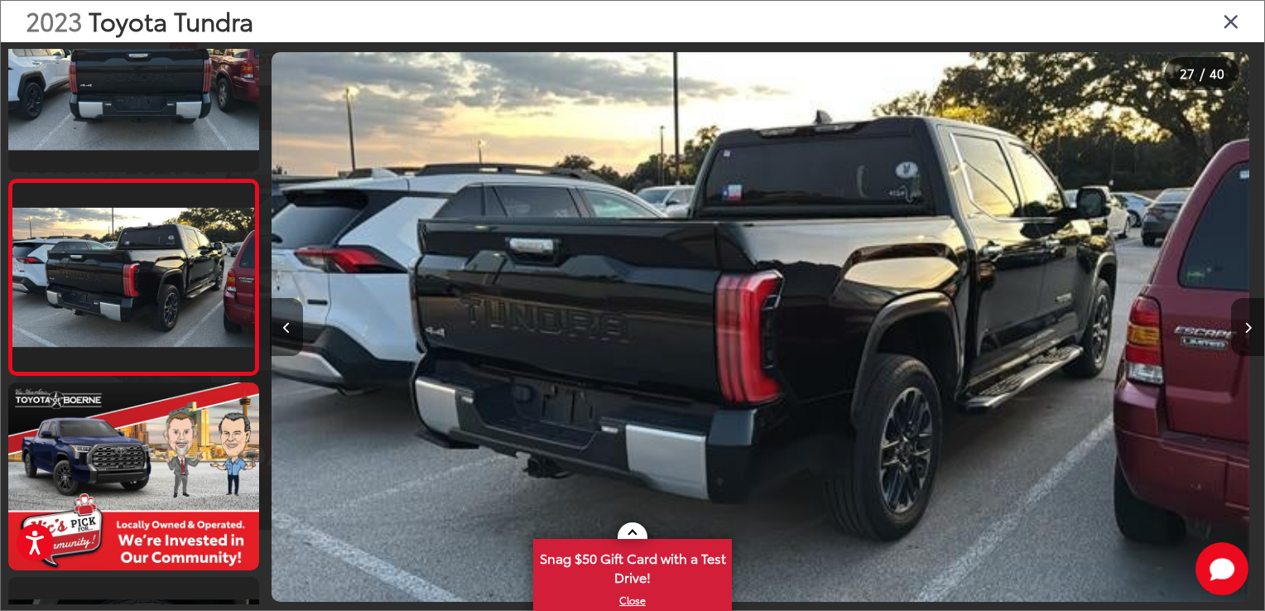
click at [1247, 326] on icon "Next image" at bounding box center [1247, 328] width 7 height 12
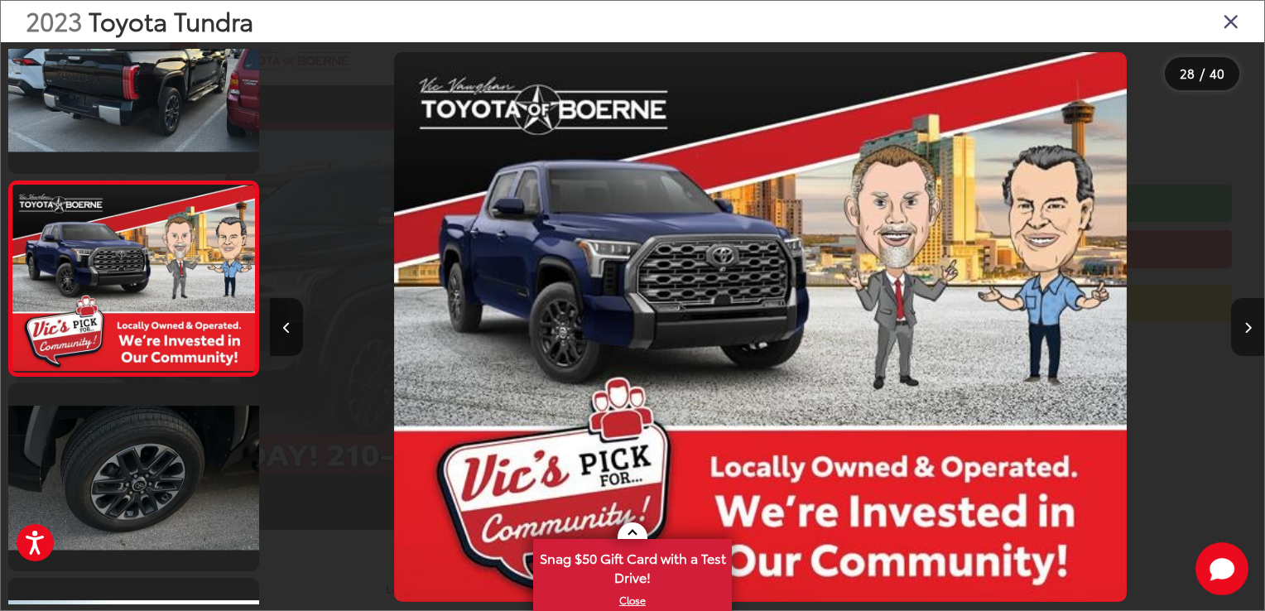
click at [1247, 326] on icon "Next image" at bounding box center [1247, 328] width 7 height 12
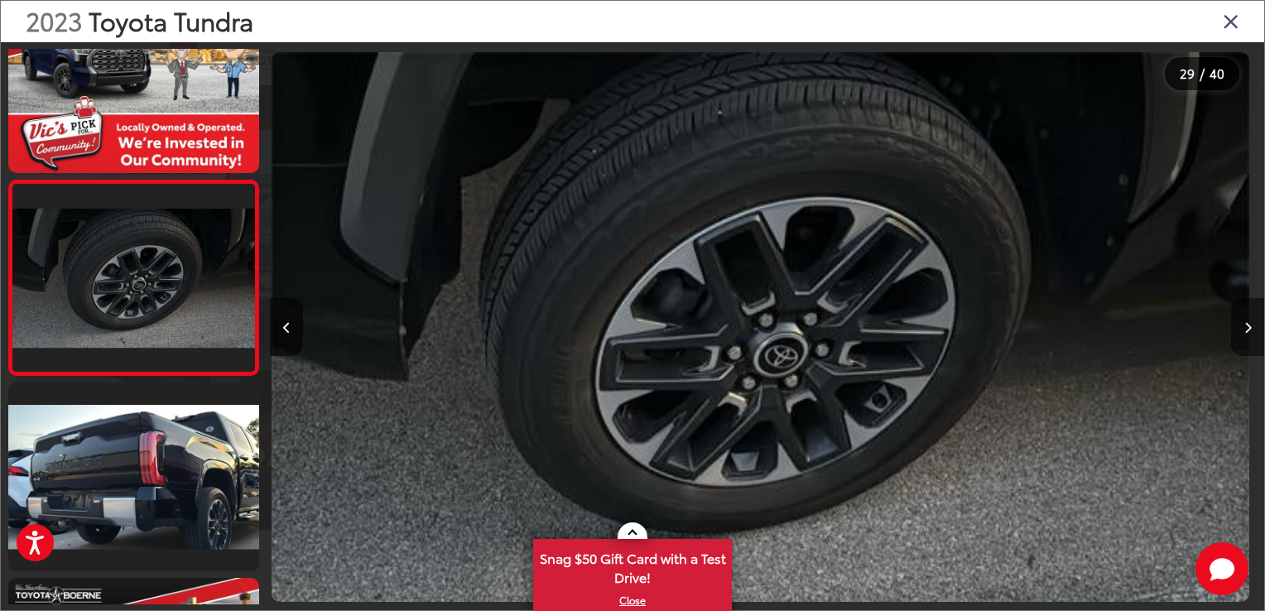
click at [1249, 329] on icon "Next image" at bounding box center [1247, 328] width 7 height 12
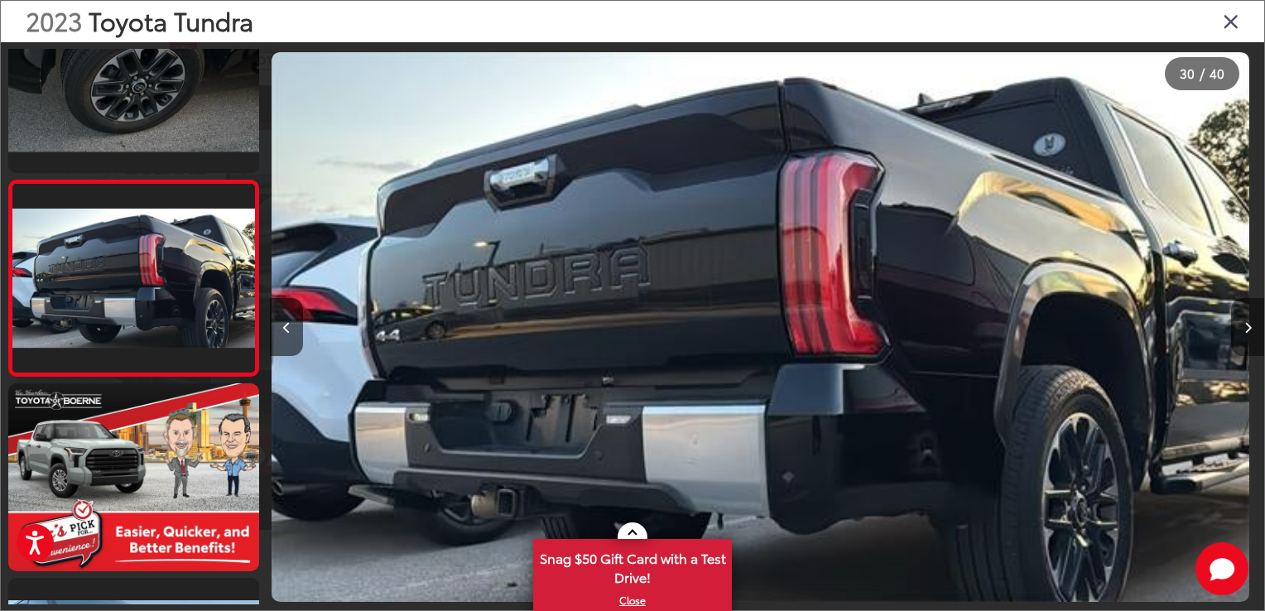
click at [1248, 327] on icon "Next image" at bounding box center [1247, 328] width 7 height 12
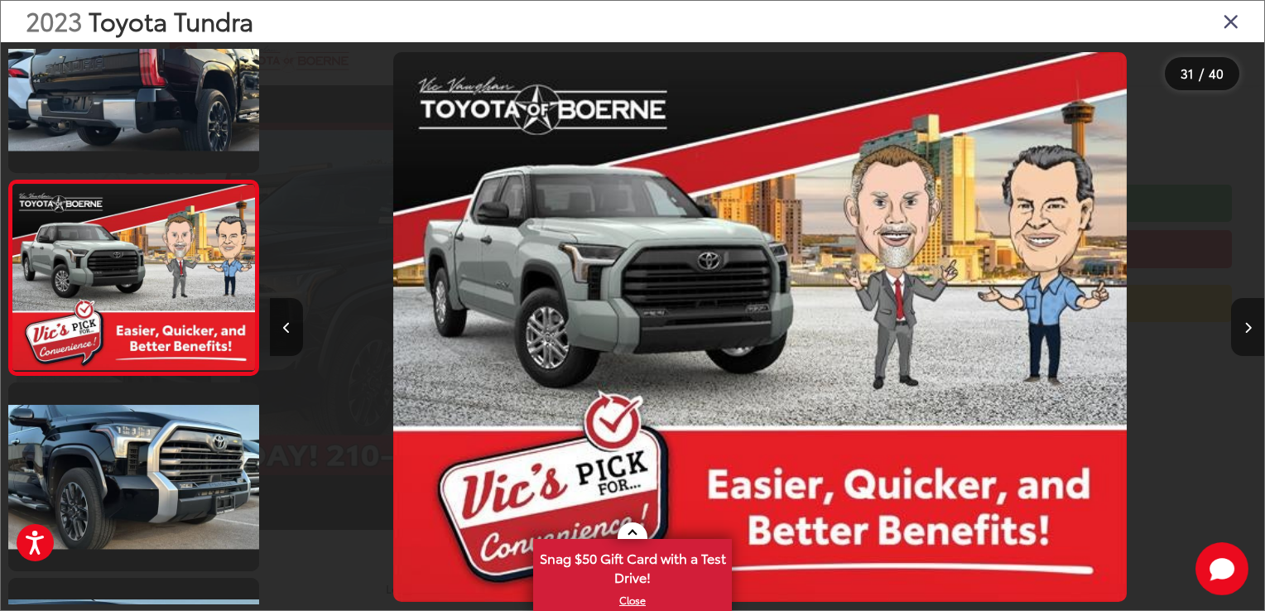
click at [1248, 327] on icon "Next image" at bounding box center [1247, 328] width 7 height 12
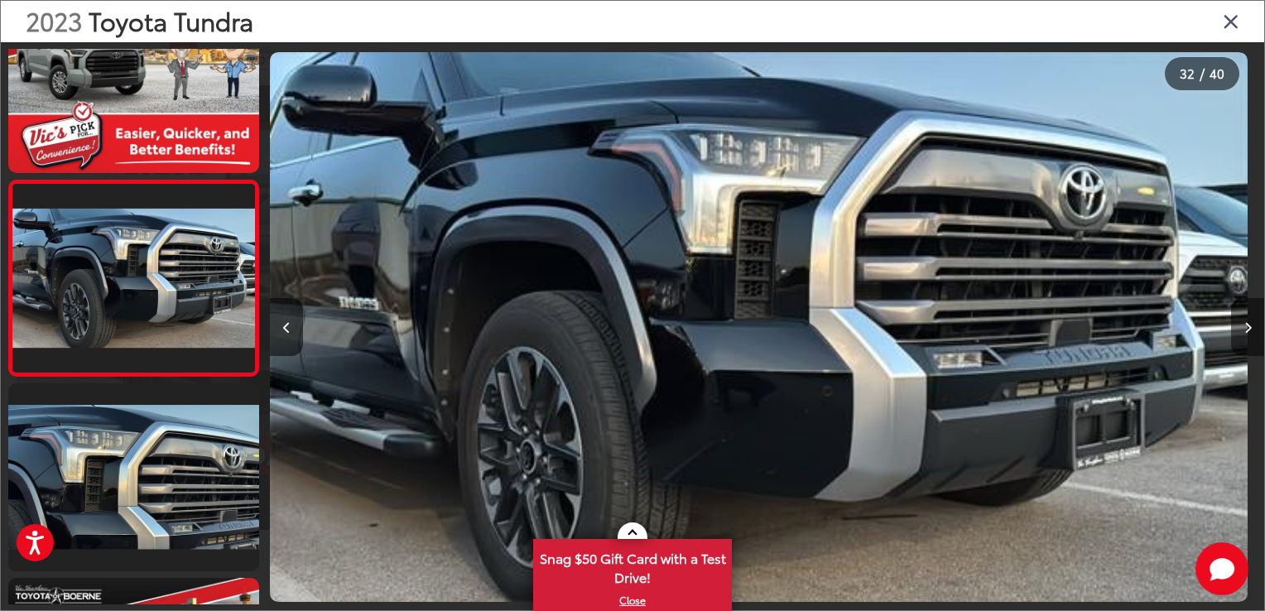
click at [1248, 326] on icon "Next image" at bounding box center [1247, 328] width 7 height 12
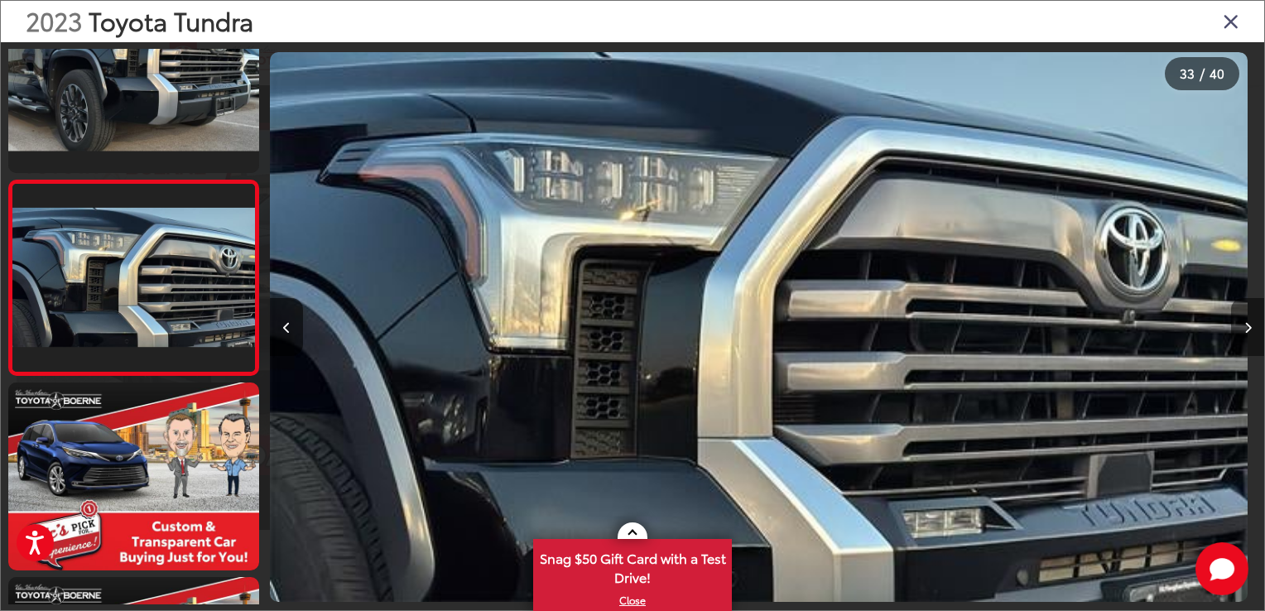
click at [1243, 315] on button "Next image" at bounding box center [1247, 327] width 33 height 58
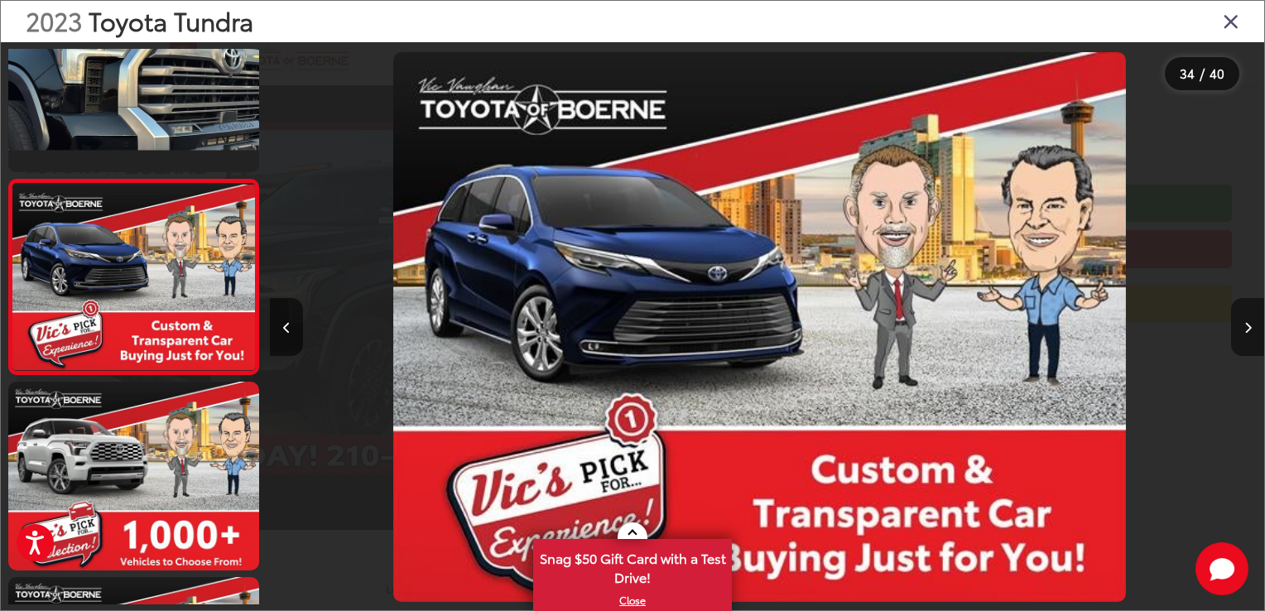
click at [1243, 315] on button "Next image" at bounding box center [1247, 327] width 33 height 58
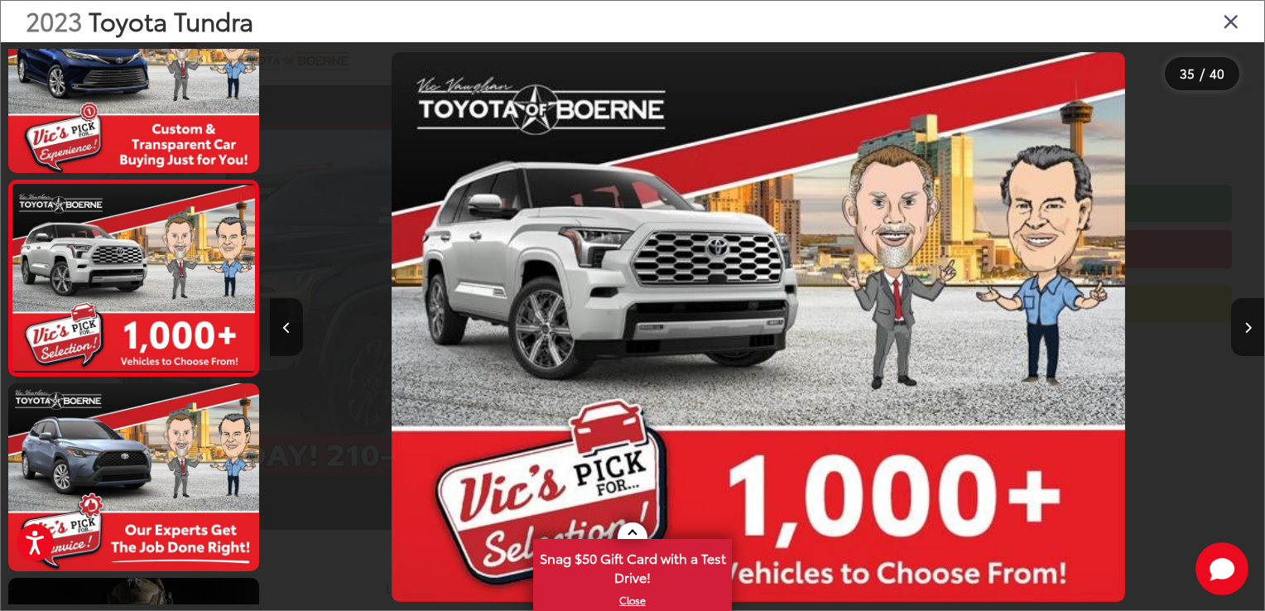
click at [1230, 18] on icon "Close gallery" at bounding box center [1231, 21] width 17 height 22
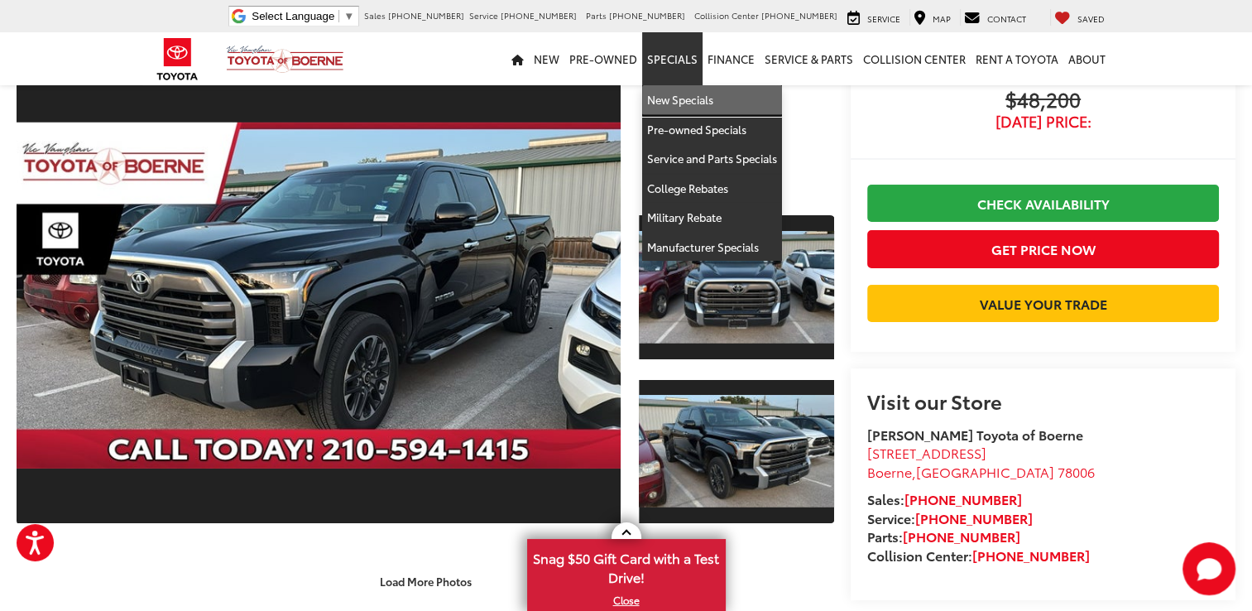
click at [689, 98] on link "New Specials" at bounding box center [712, 100] width 140 height 30
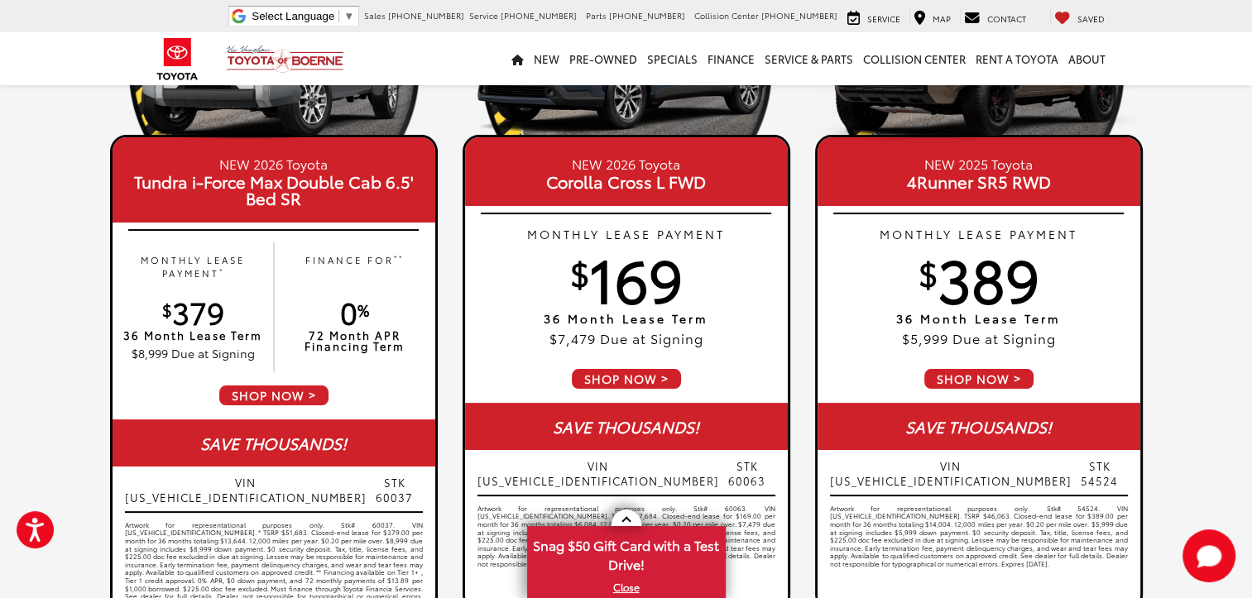
scroll to position [349, 0]
